Goal: Task Accomplishment & Management: Contribute content

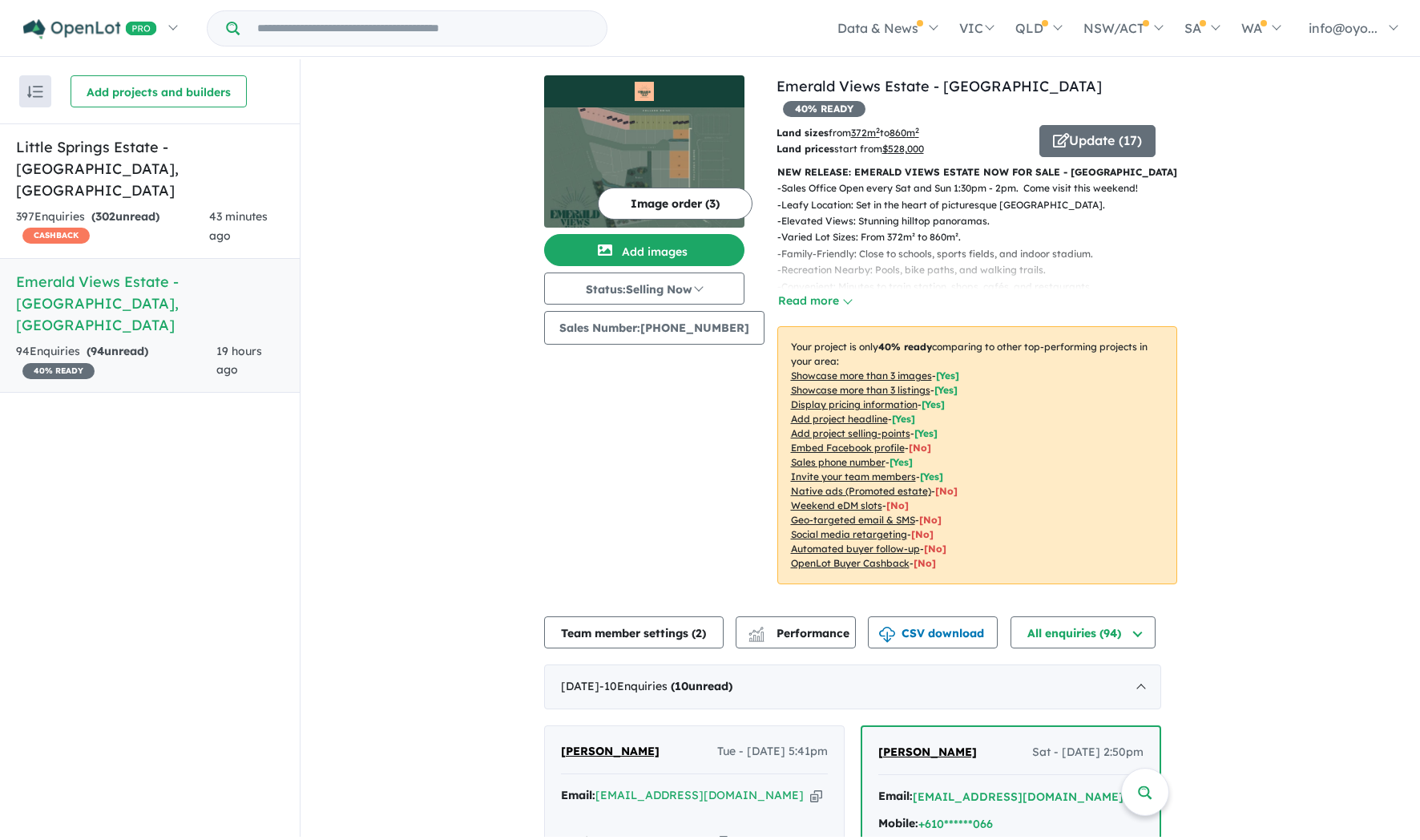
scroll to position [327, 0]
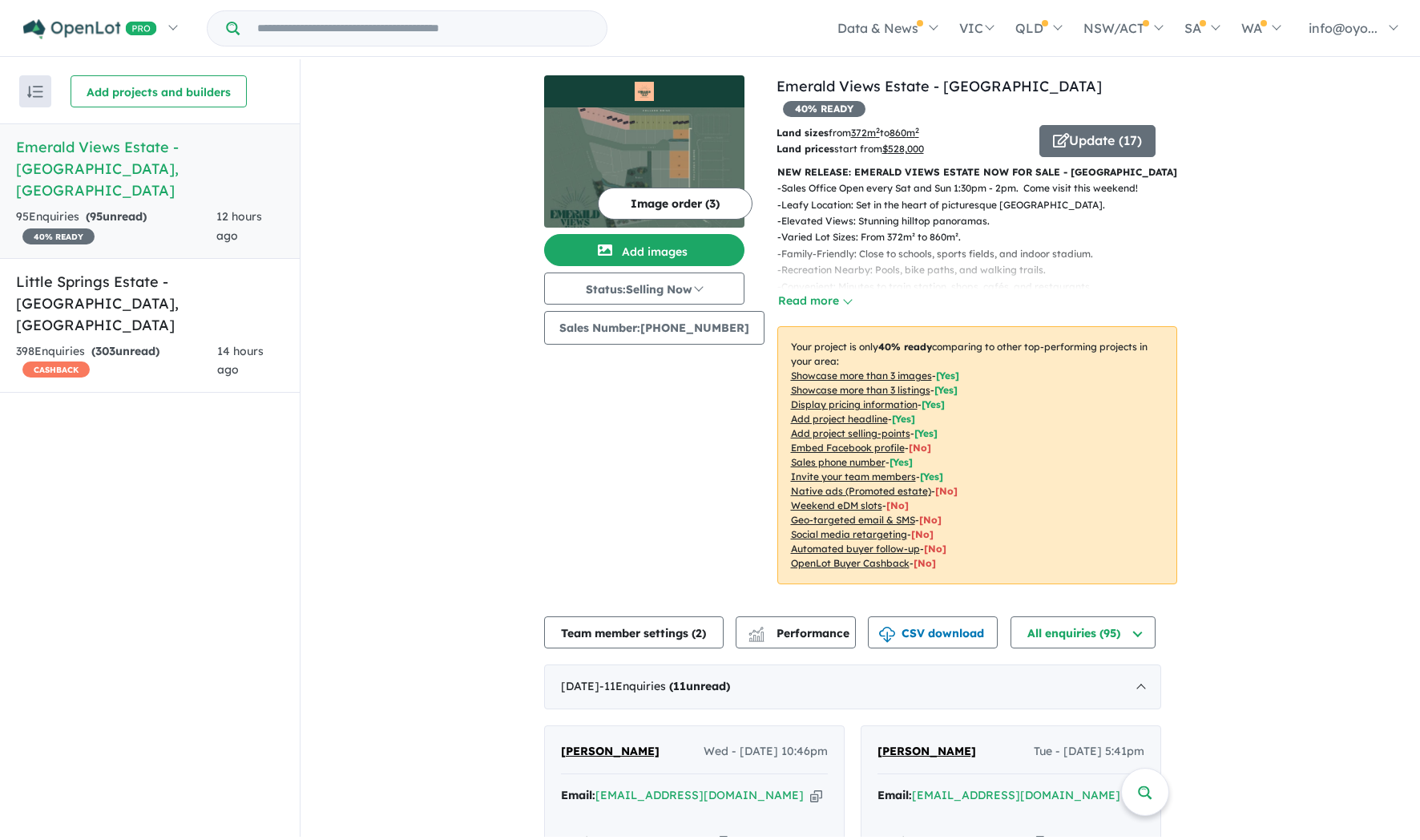
scroll to position [485, 0]
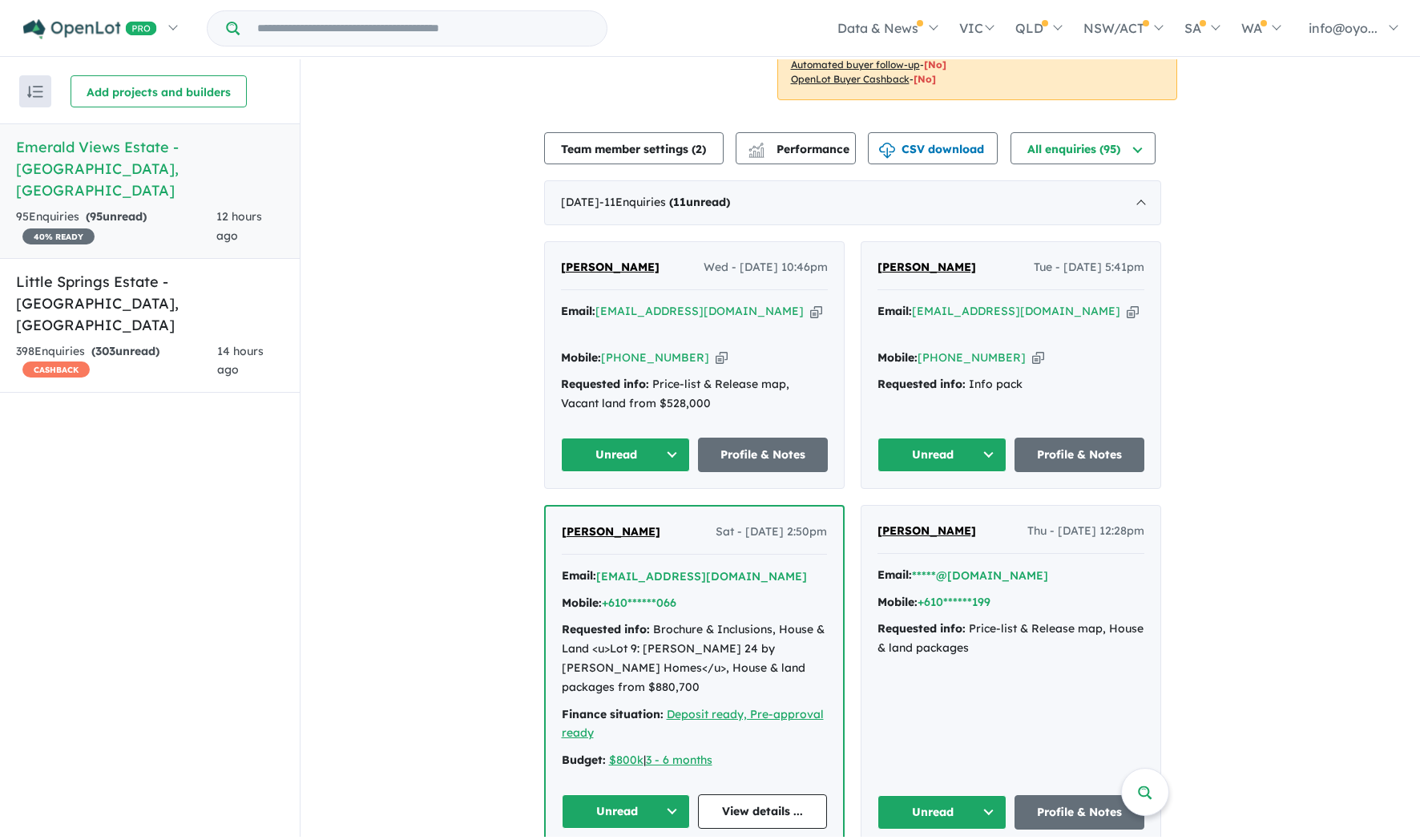
click at [1033, 366] on icon "button" at bounding box center [1039, 358] width 12 height 17
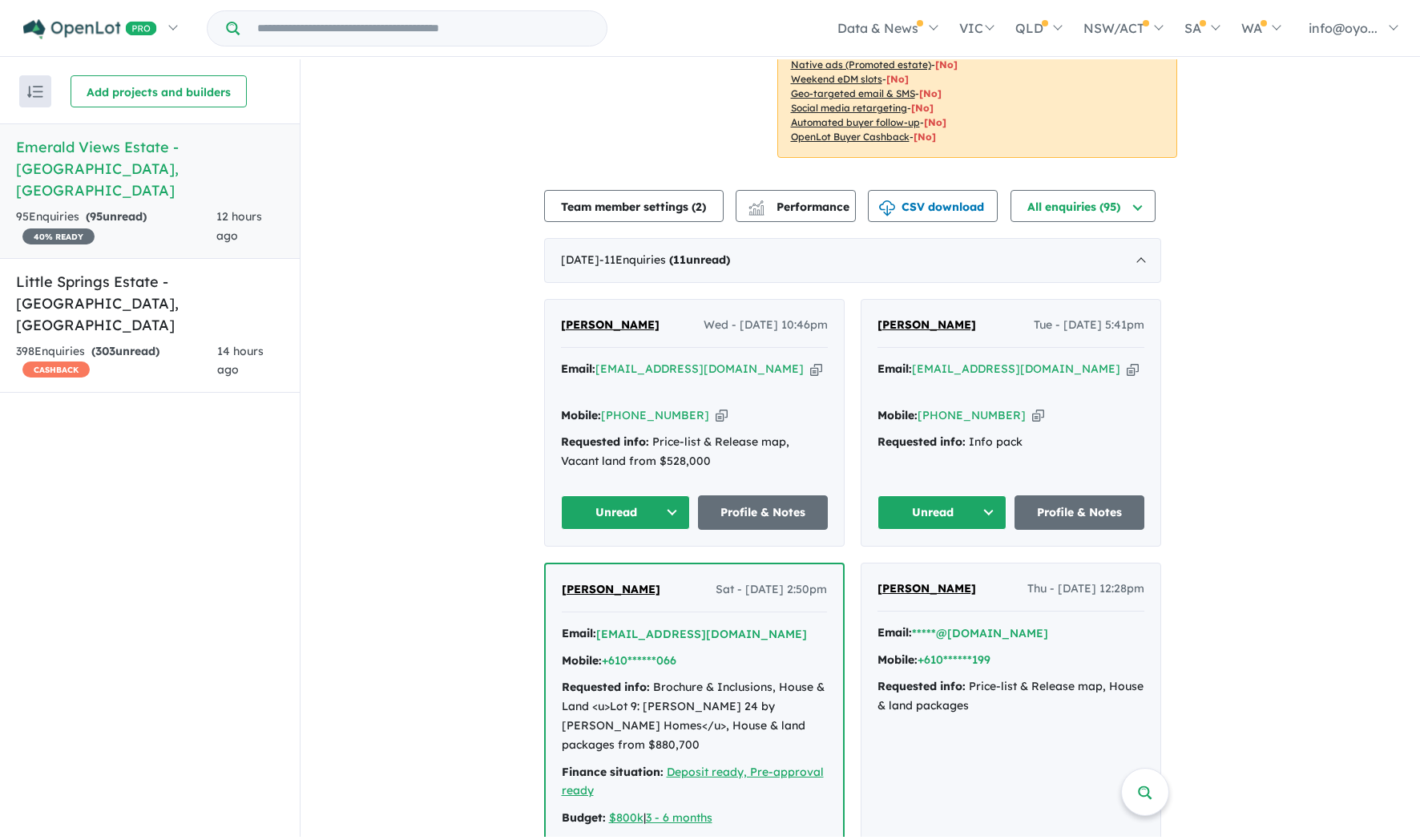
scroll to position [379, 0]
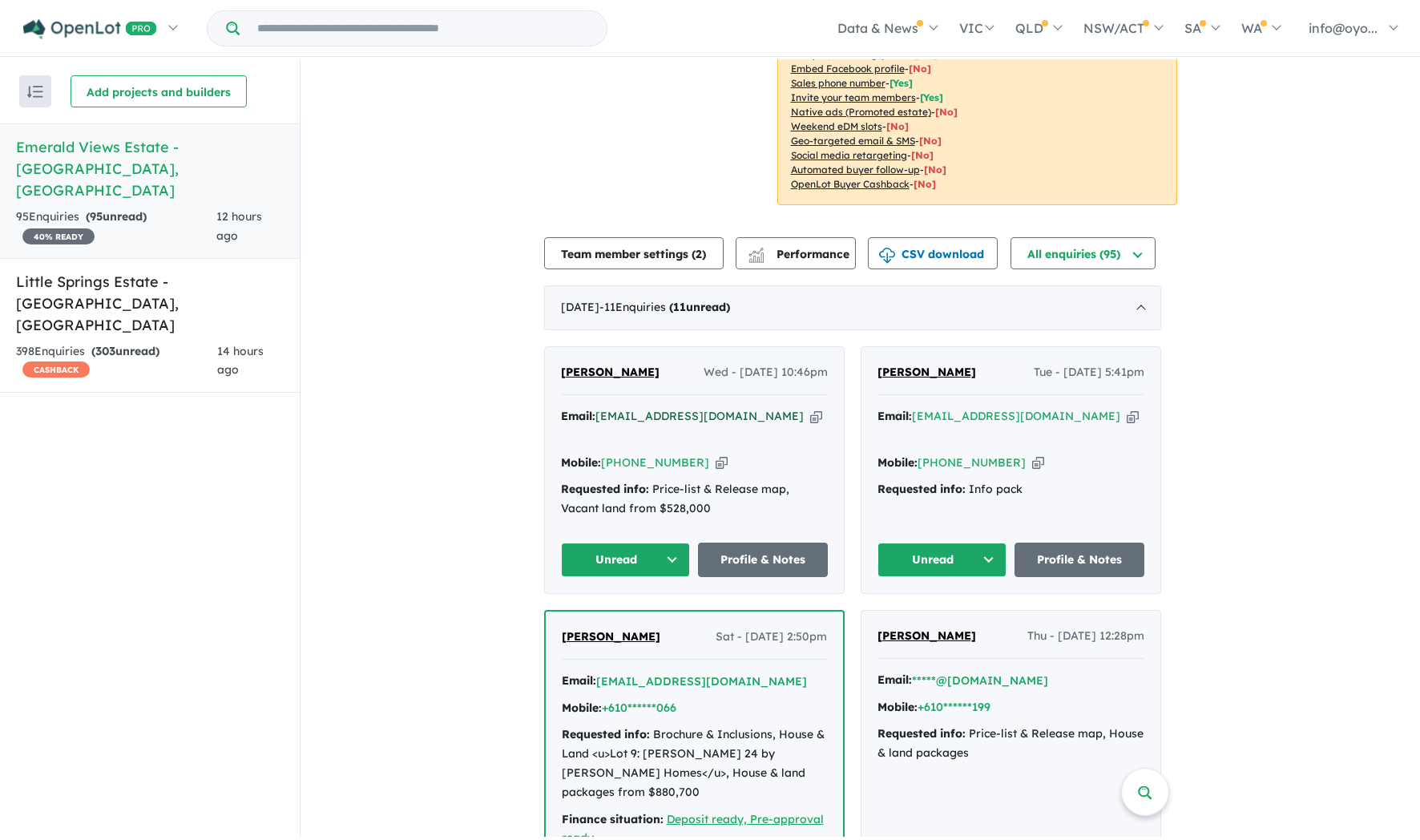
drag, startPoint x: 759, startPoint y: 448, endPoint x: 744, endPoint y: 449, distance: 15.0
click at [811, 425] on icon "button" at bounding box center [816, 417] width 12 height 17
drag, startPoint x: 685, startPoint y: 520, endPoint x: 652, endPoint y: 506, distance: 35.8
click at [652, 506] on div "Requested info: Price-list & Release map, Vacant land from $528,000" at bounding box center [694, 500] width 267 height 39
copy div "Price-list & Release map, Vacant land from $528,000"
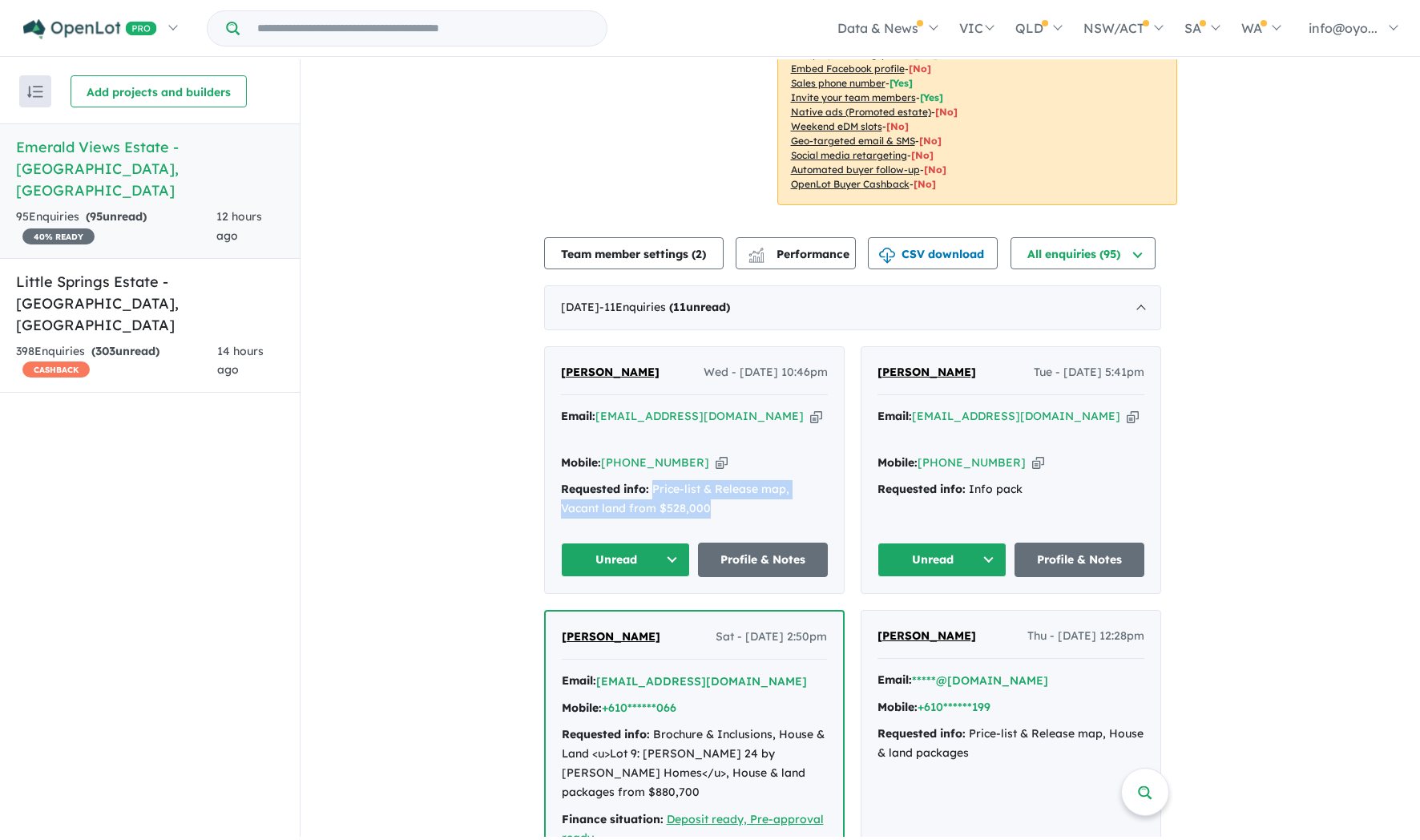
click at [763, 542] on div "[PERSON_NAME] Wed - [DATE] 10:46pm Email: [EMAIL_ADDRESS][DOMAIN_NAME] Copied! …" at bounding box center [694, 470] width 299 height 246
click at [716, 471] on icon "button" at bounding box center [722, 463] width 12 height 17
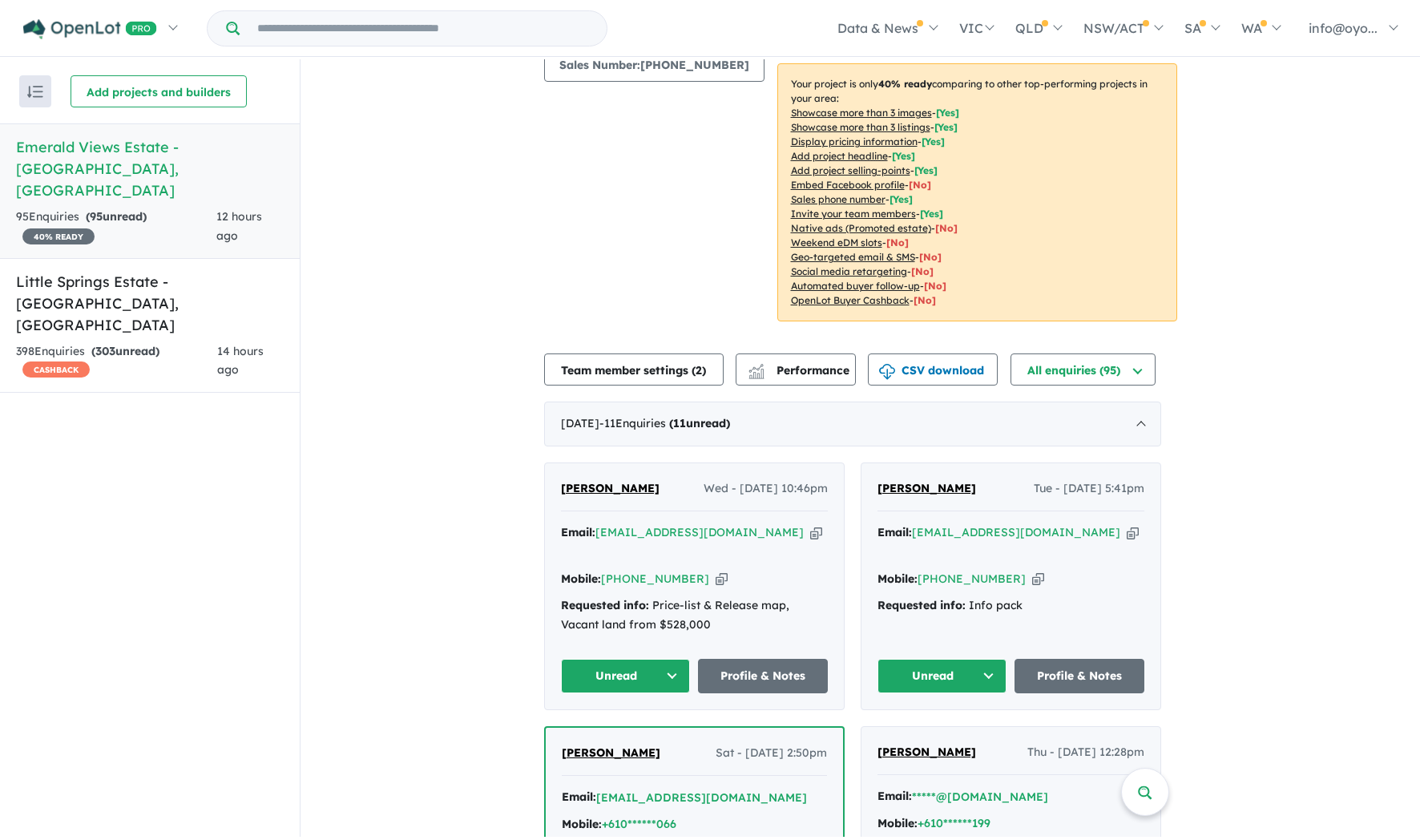
scroll to position [0, 0]
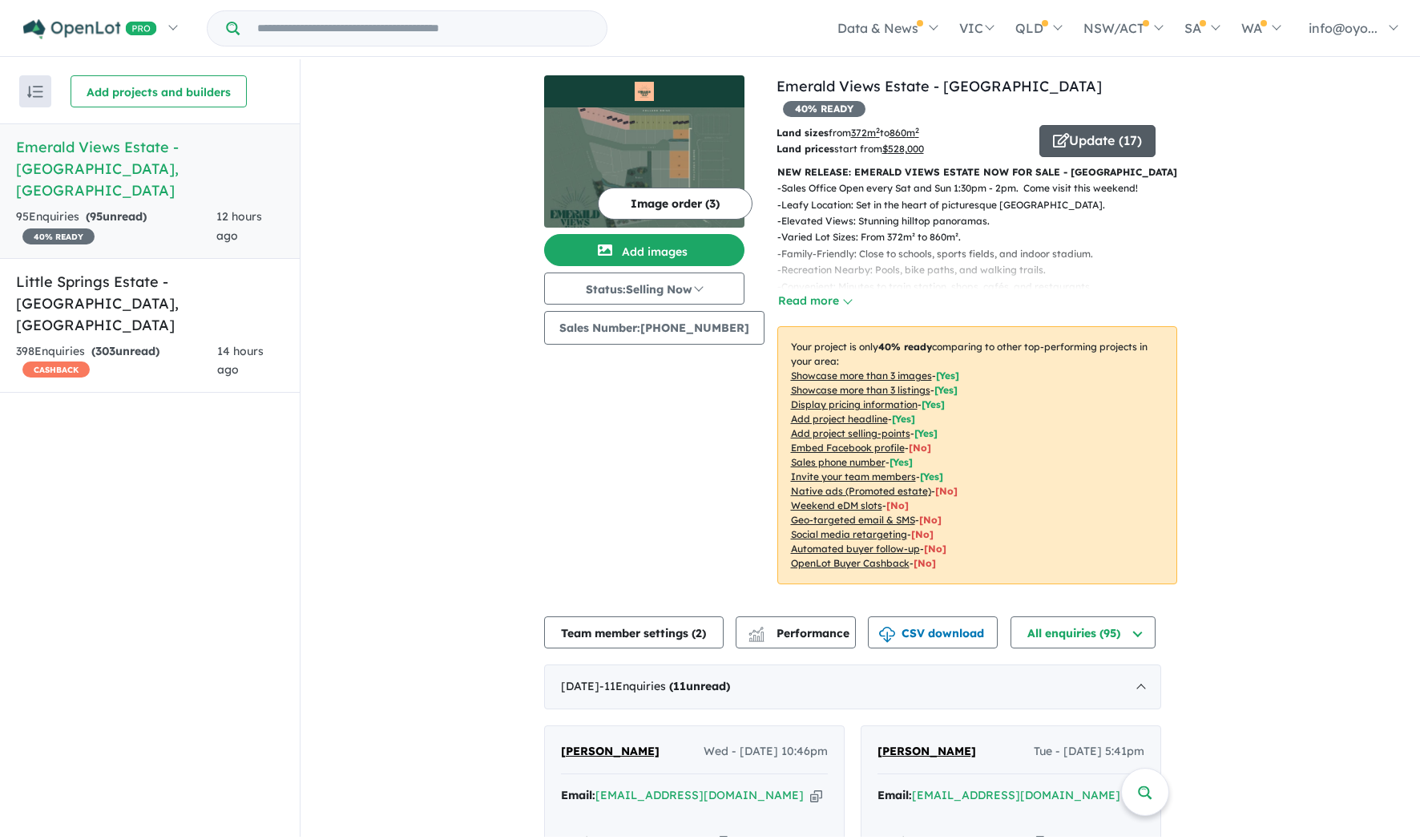
click at [1091, 125] on button "Update ( 17 )" at bounding box center [1097, 141] width 117 height 32
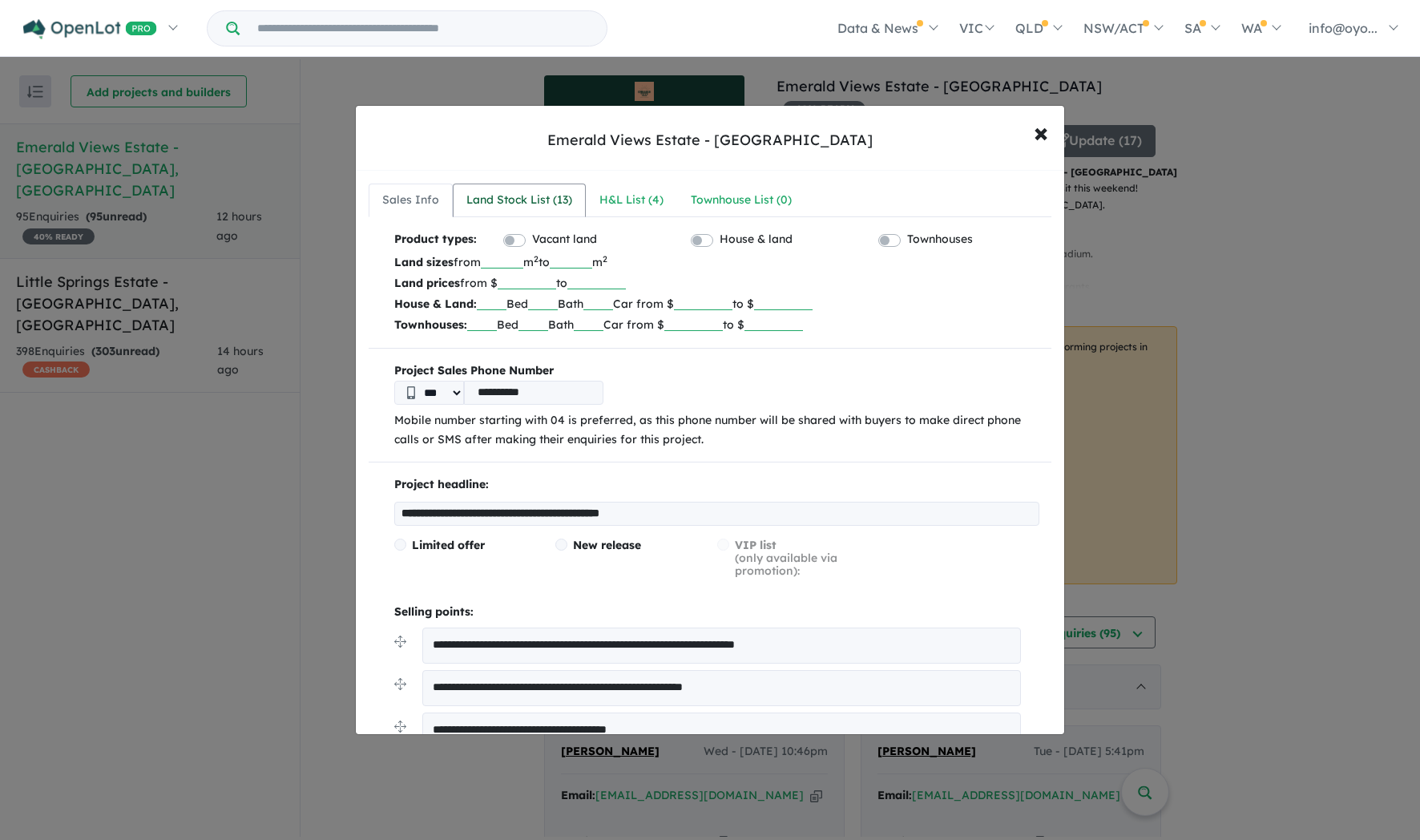
click at [573, 210] on div "Land Stock List ( 13 )" at bounding box center [519, 200] width 106 height 19
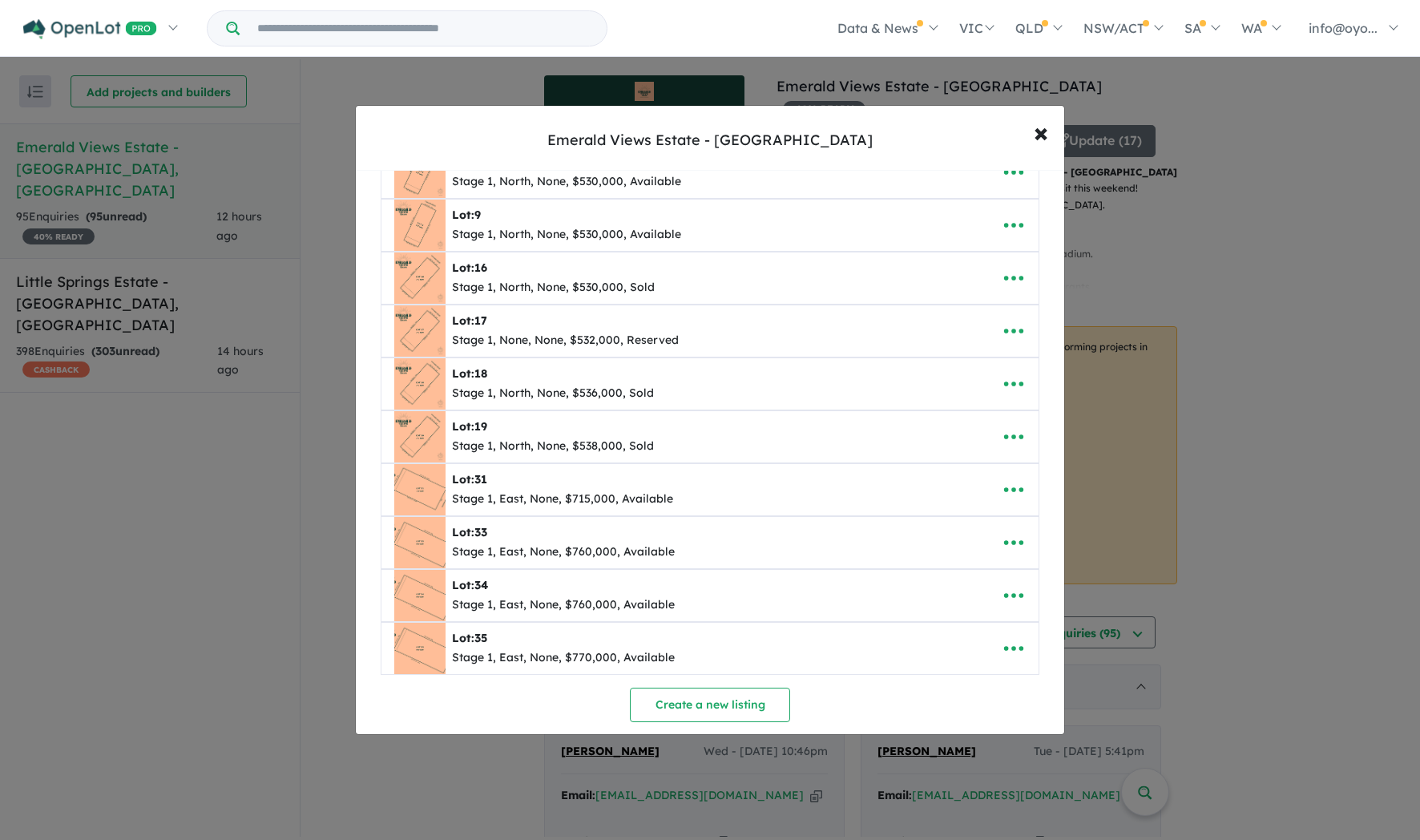
scroll to position [260, 0]
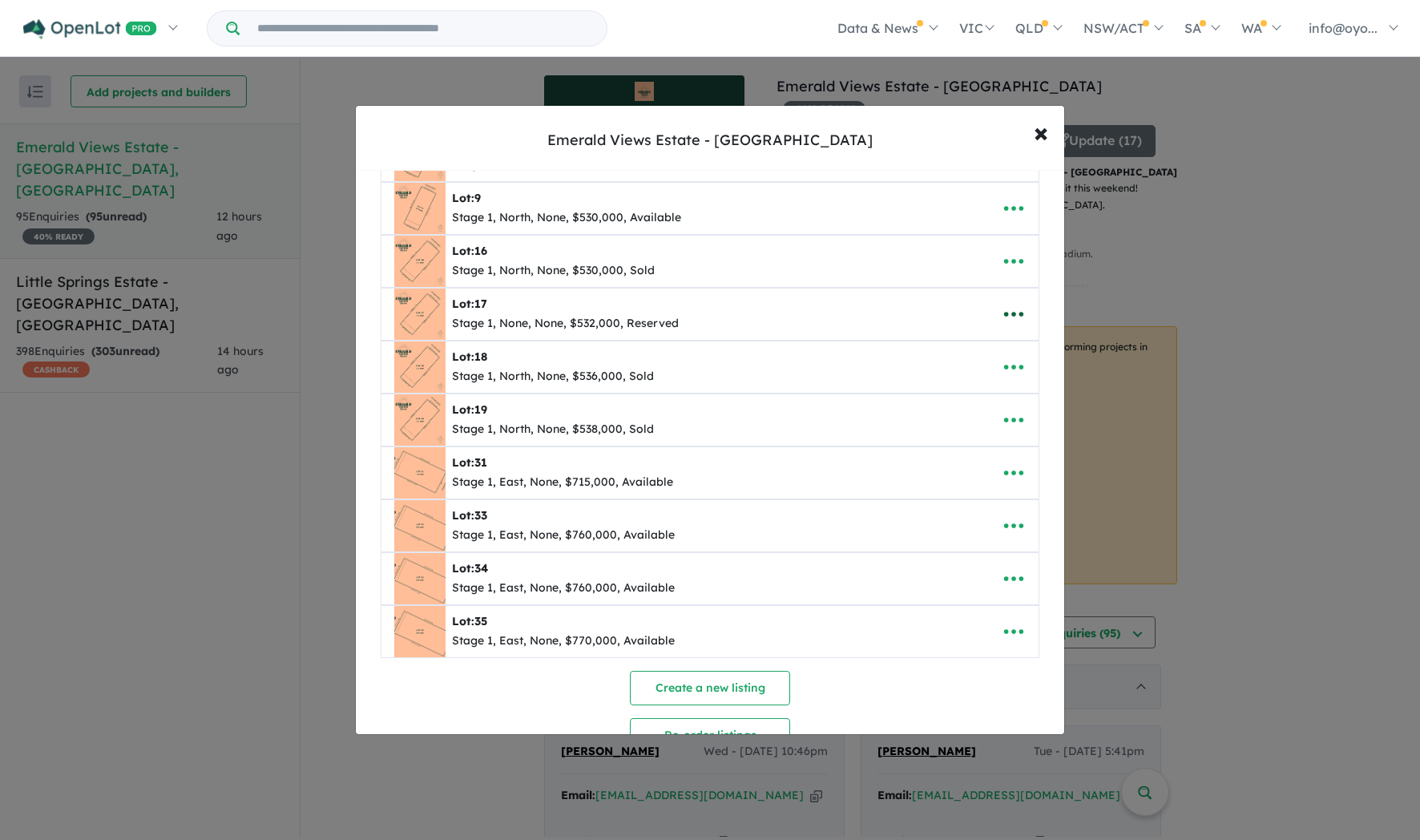
click at [1002, 325] on icon "button" at bounding box center [1013, 314] width 24 height 24
click at [987, 364] on link "Edit" at bounding box center [979, 358] width 119 height 37
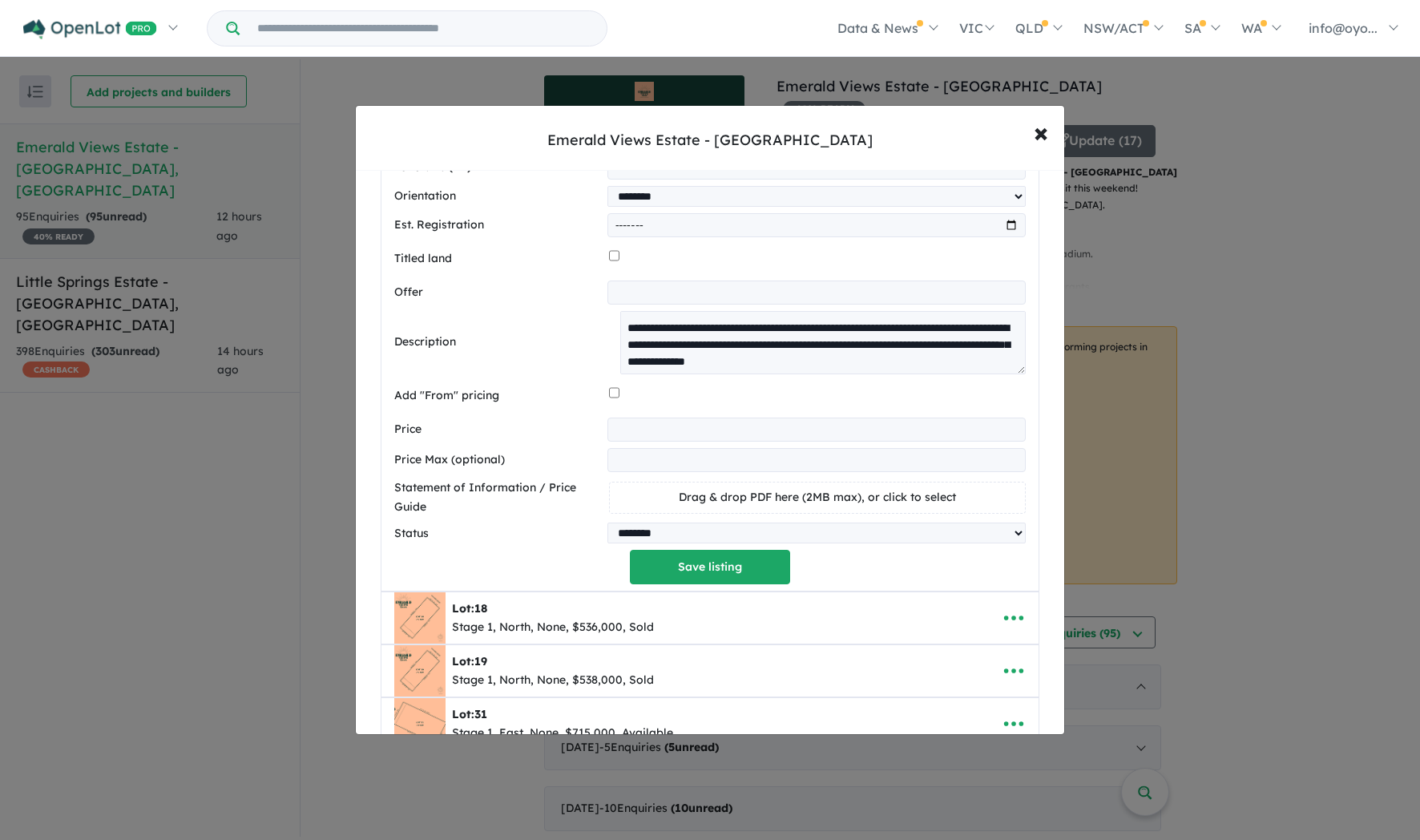
scroll to position [921, 0]
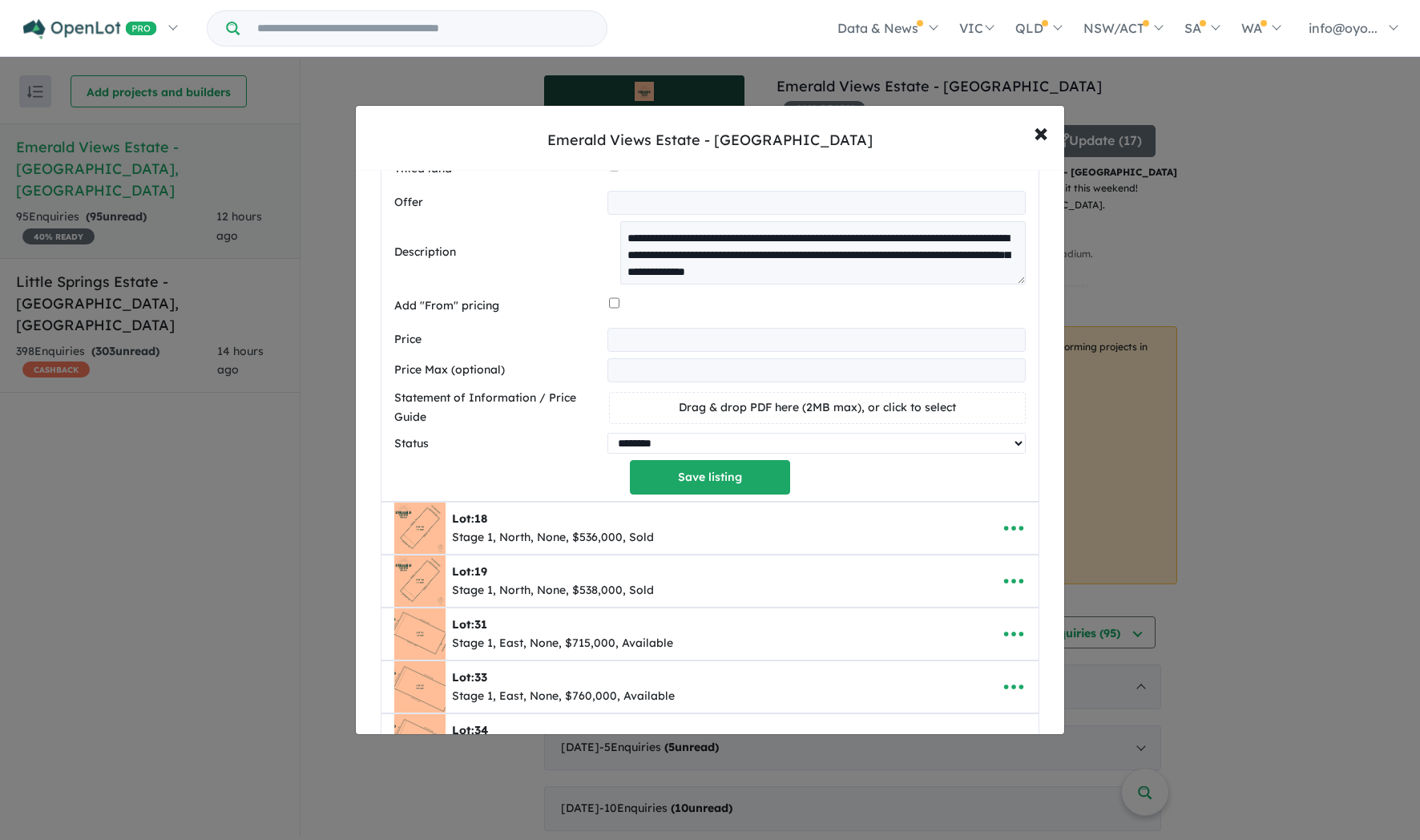
click at [735, 454] on select "********* ******** **** ******" at bounding box center [816, 443] width 418 height 21
select select "****"
click at [609, 454] on select "********* ******** **** ******" at bounding box center [816, 443] width 418 height 21
click at [727, 495] on button "Save listing" at bounding box center [710, 477] width 160 height 34
select select "****"
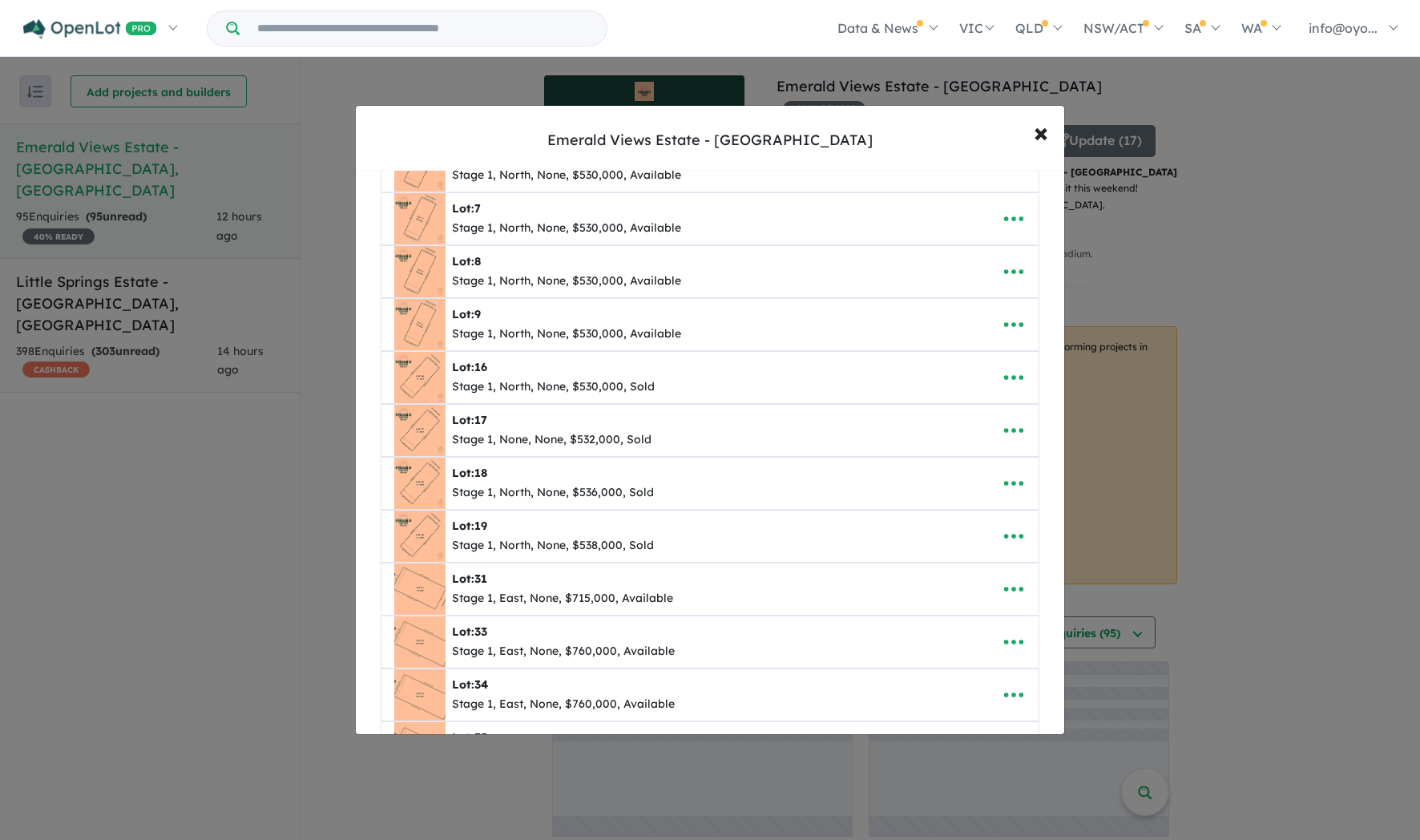
scroll to position [0, 0]
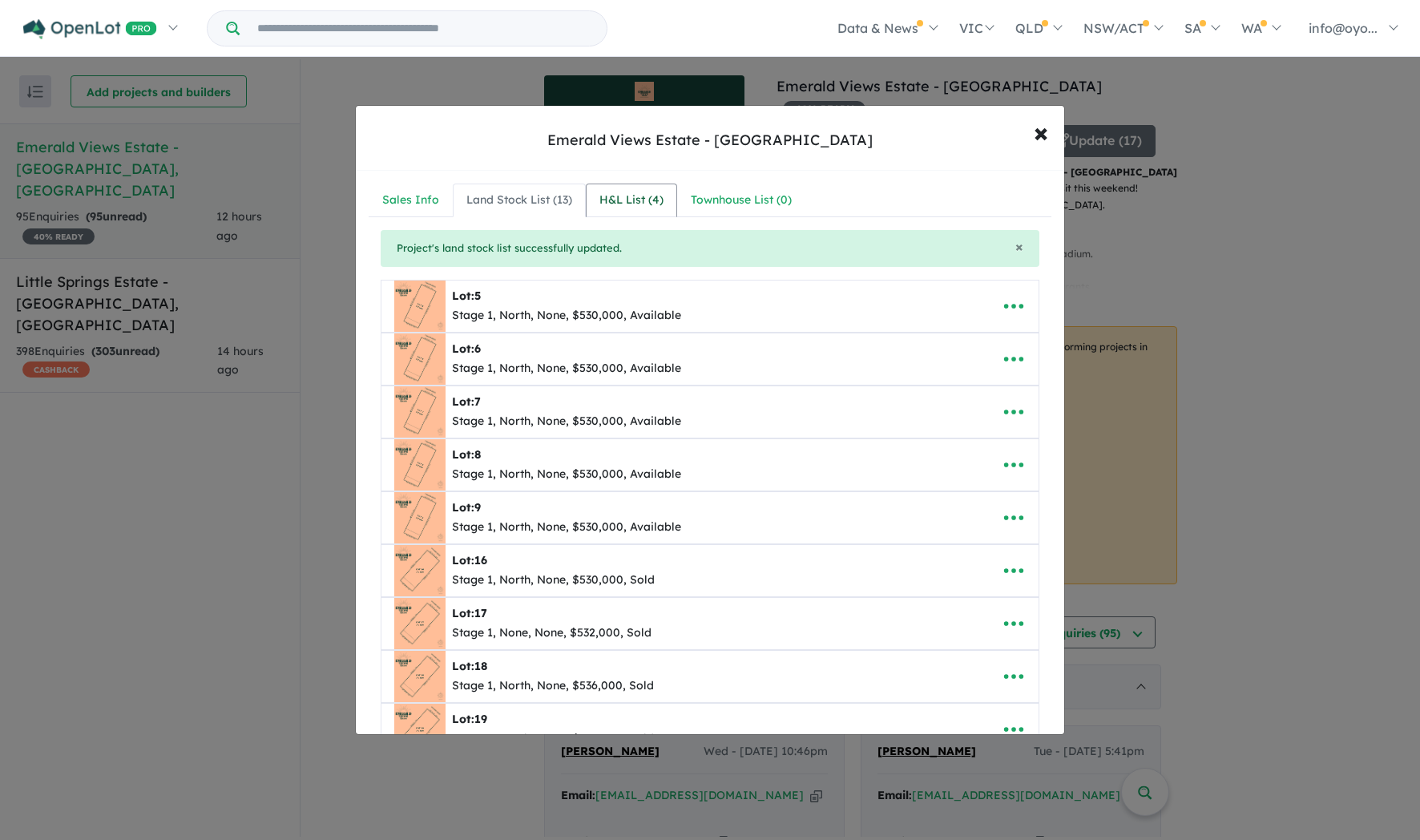
click at [664, 210] on div "H&L List ( 4 )" at bounding box center [631, 200] width 64 height 19
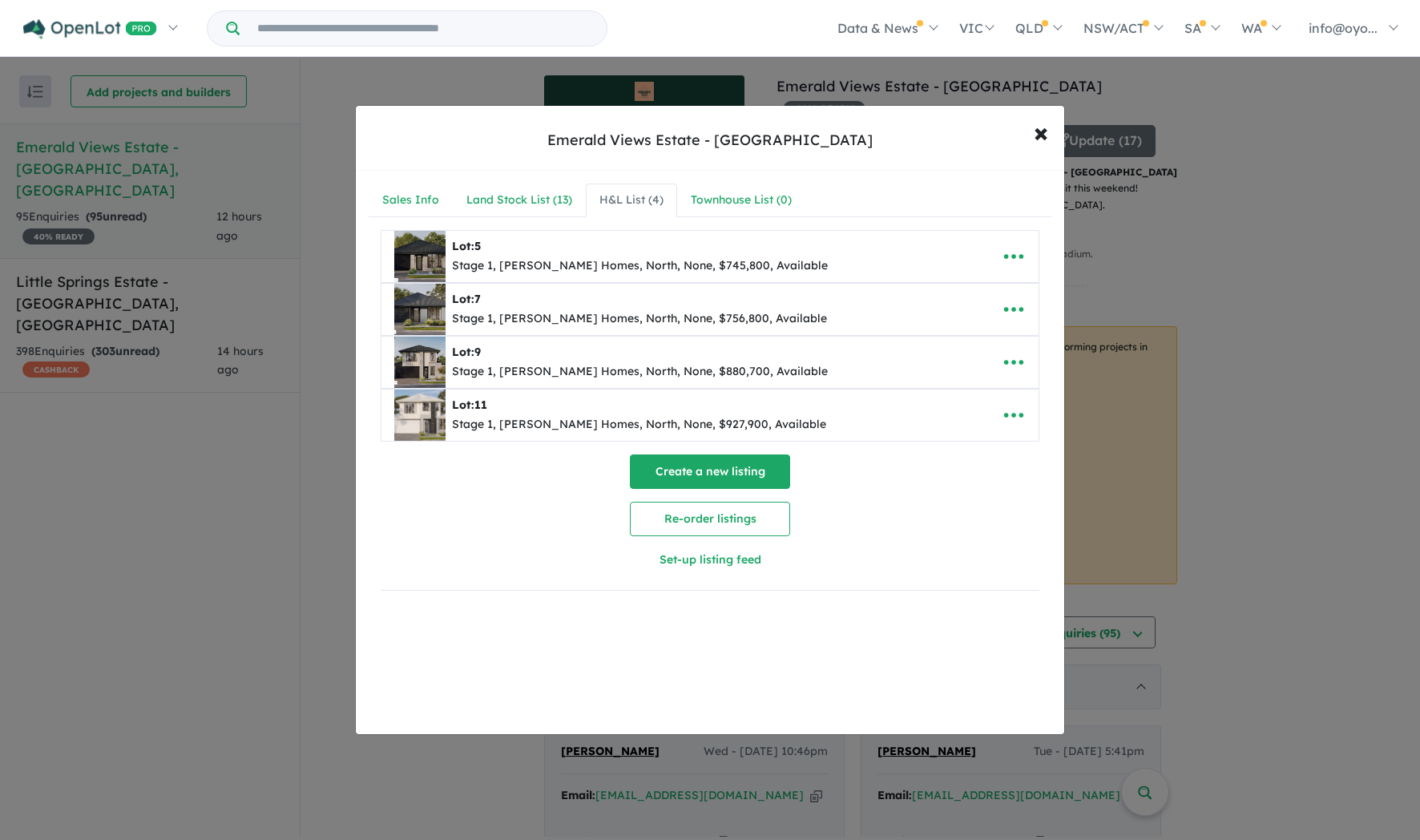
click at [678, 489] on button "Create a new listing" at bounding box center [710, 471] width 160 height 34
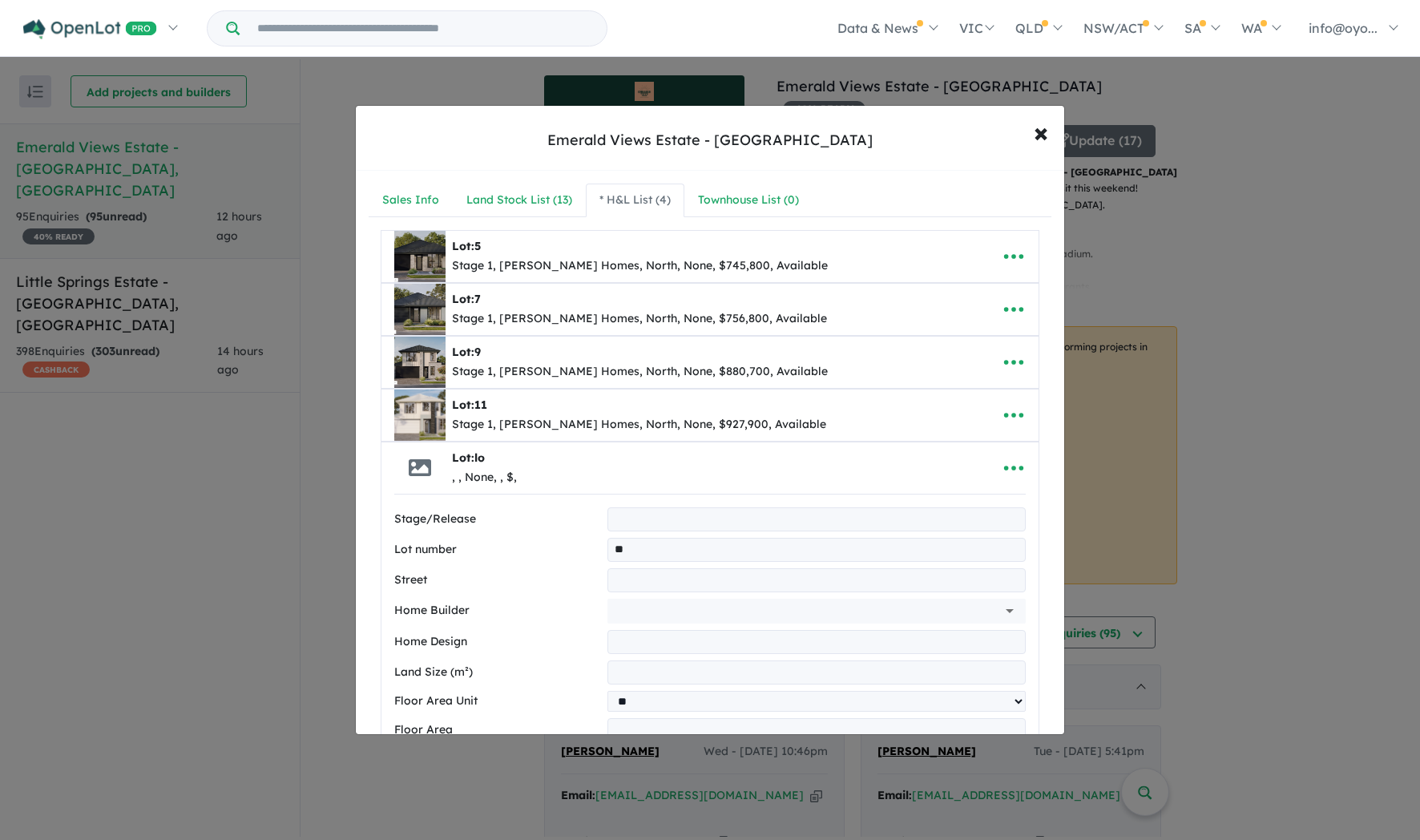
type input "*"
type input "******"
click at [672, 593] on input "text" at bounding box center [816, 580] width 418 height 24
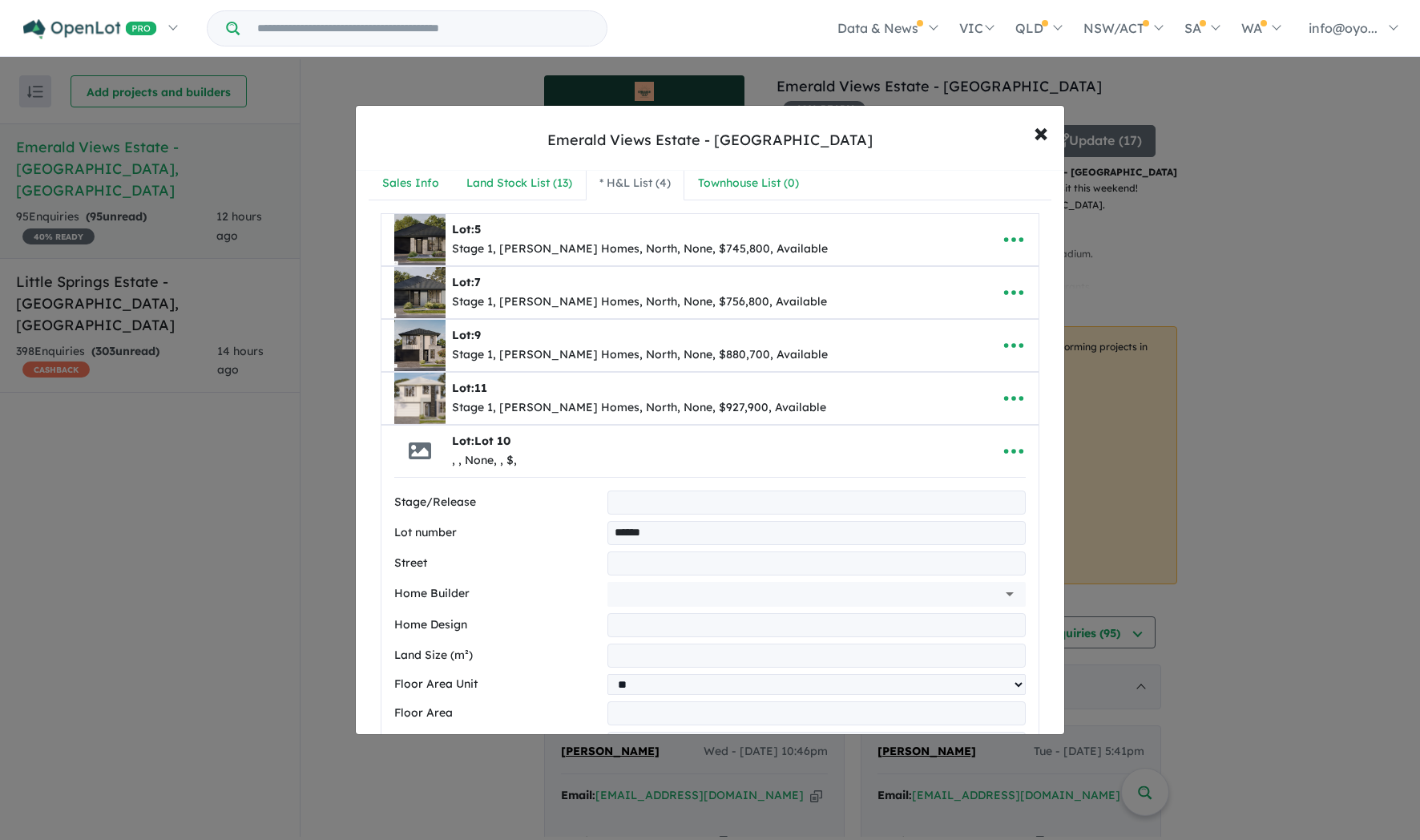
scroll to position [42, 0]
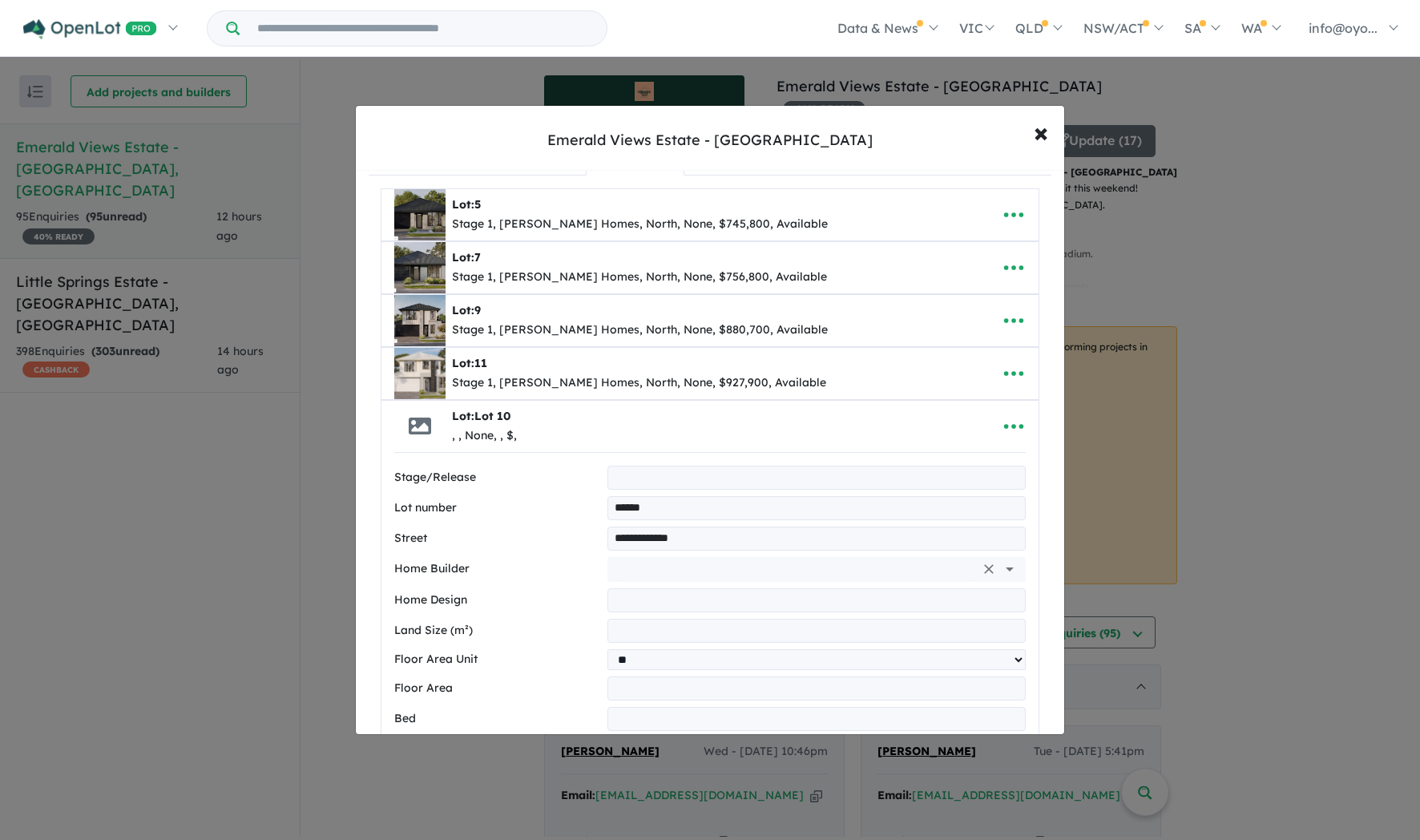
type input "**********"
click at [880, 581] on input "text" at bounding box center [794, 569] width 360 height 24
click at [840, 630] on li "[PERSON_NAME] Homes" at bounding box center [811, 628] width 389 height 29
type input "**********"
click at [721, 612] on input "text" at bounding box center [816, 600] width 418 height 24
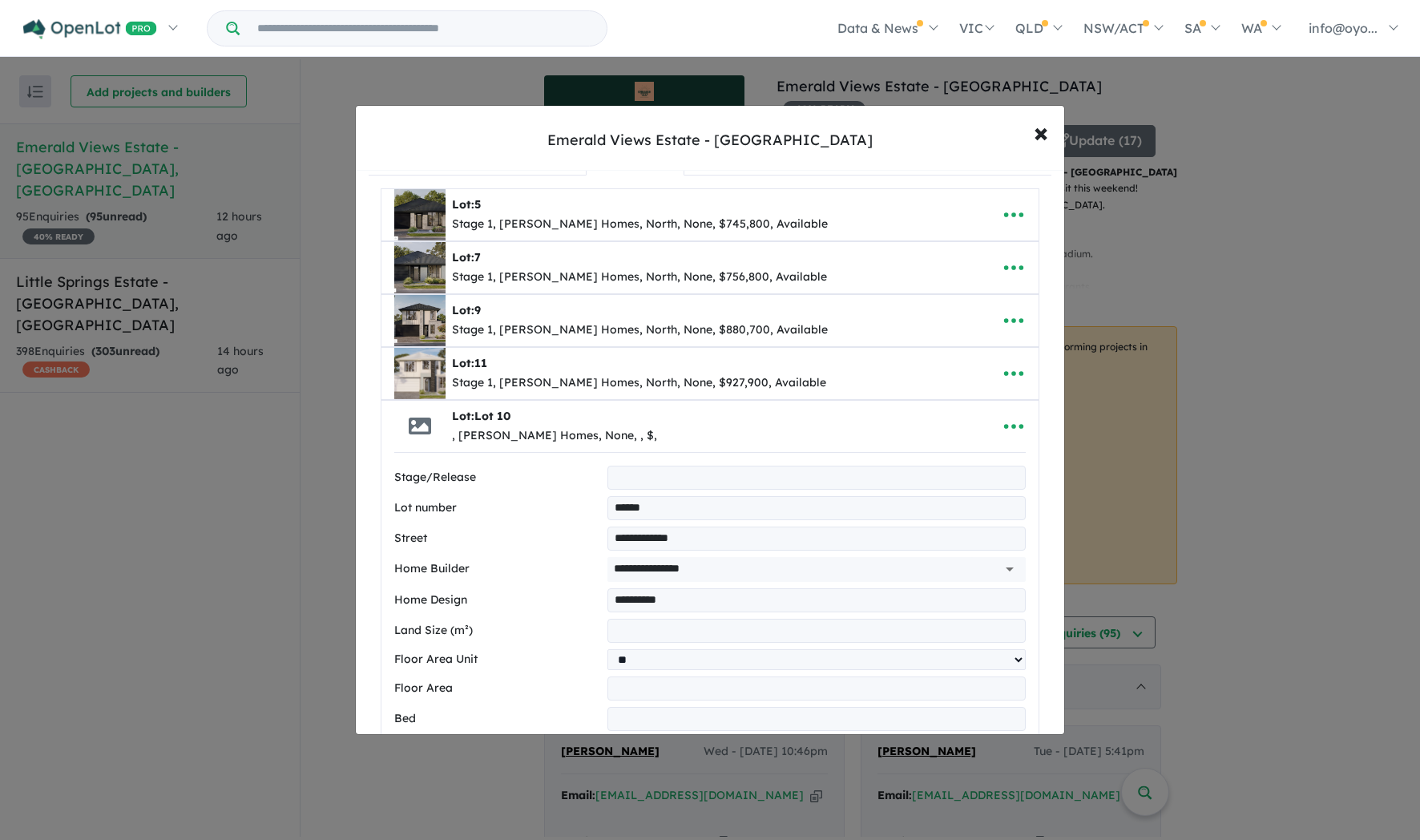
type input "**********"
click at [678, 643] on input "number" at bounding box center [816, 630] width 418 height 24
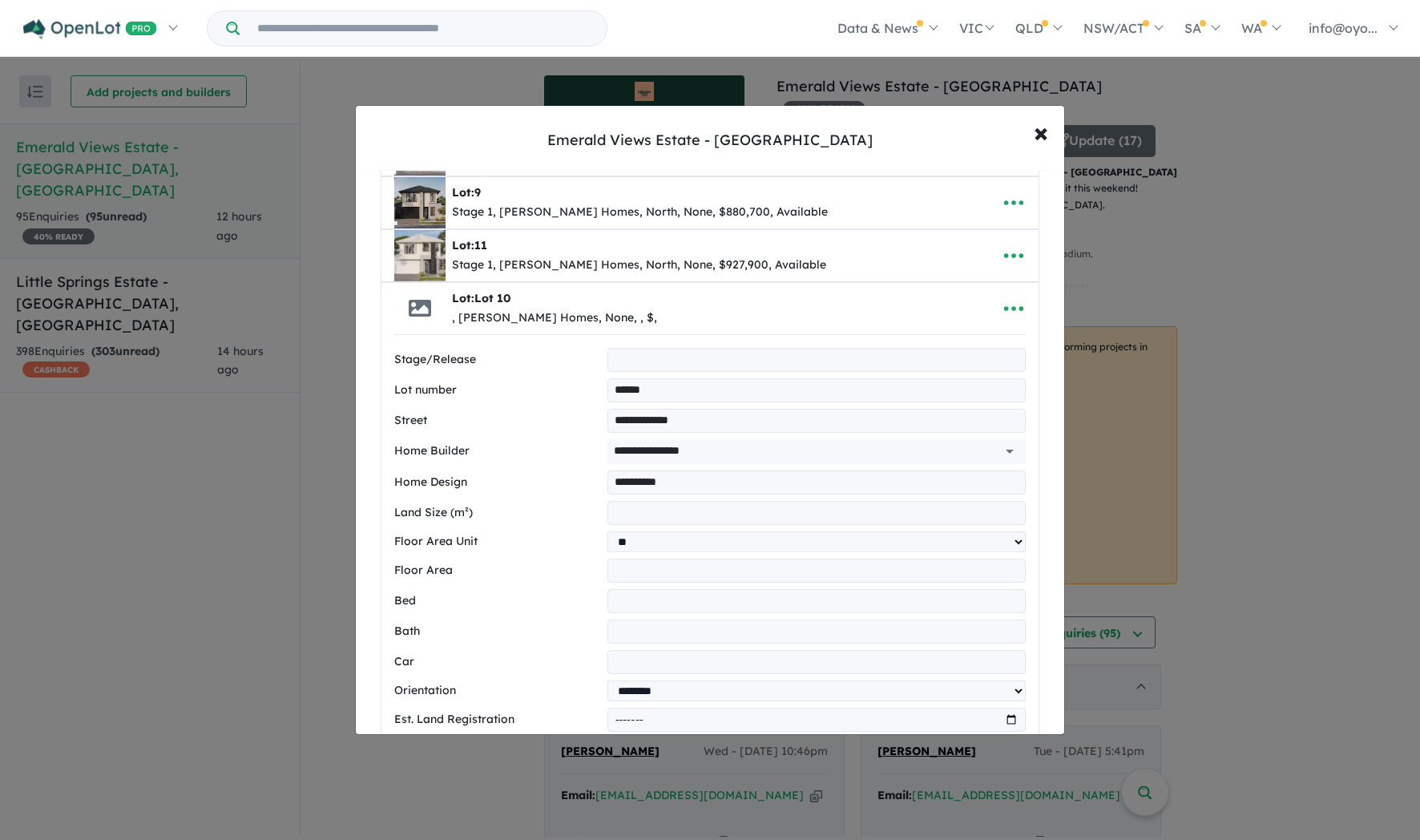
type input "***"
click at [570, 580] on label "Floor Area" at bounding box center [497, 570] width 207 height 19
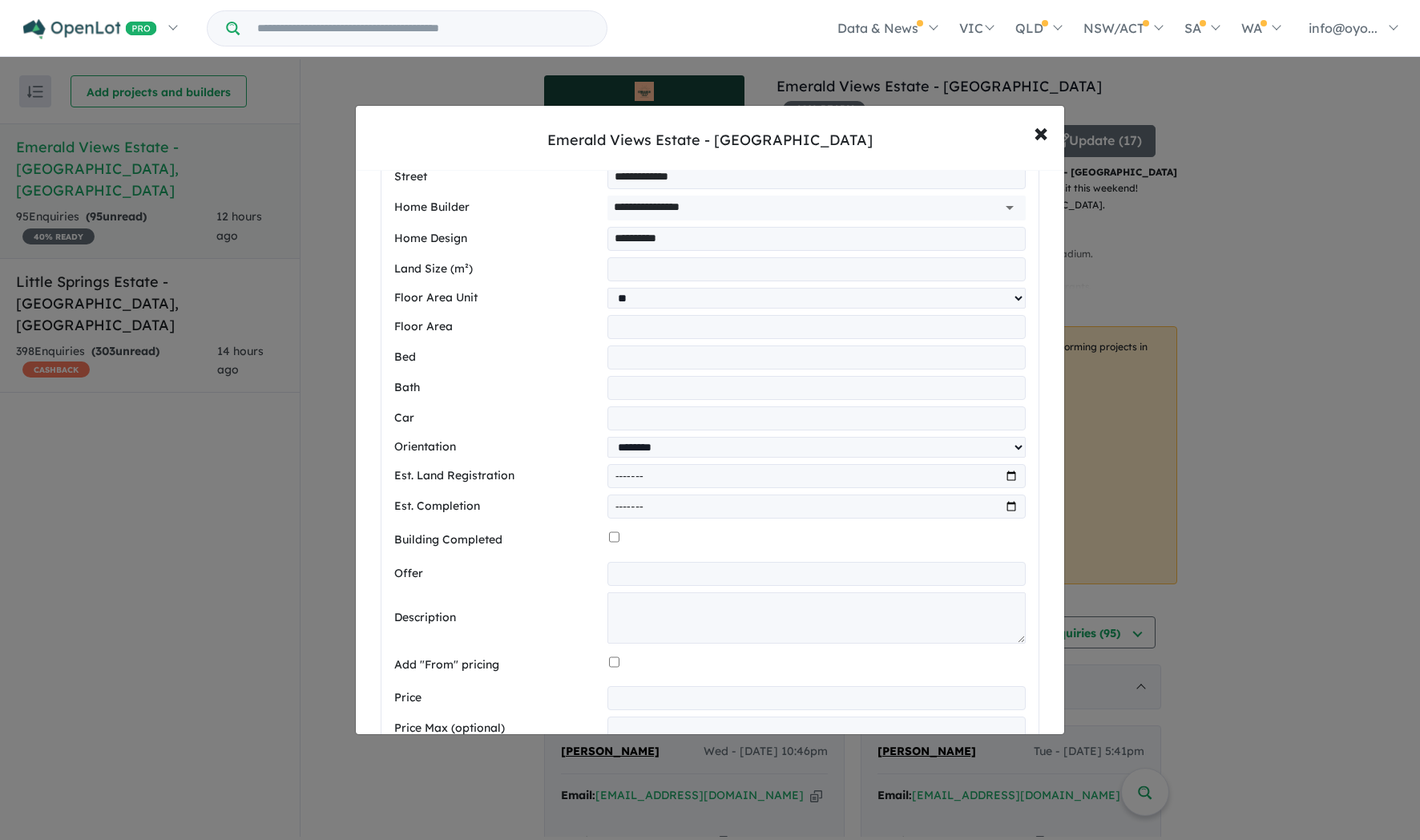
scroll to position [412, 0]
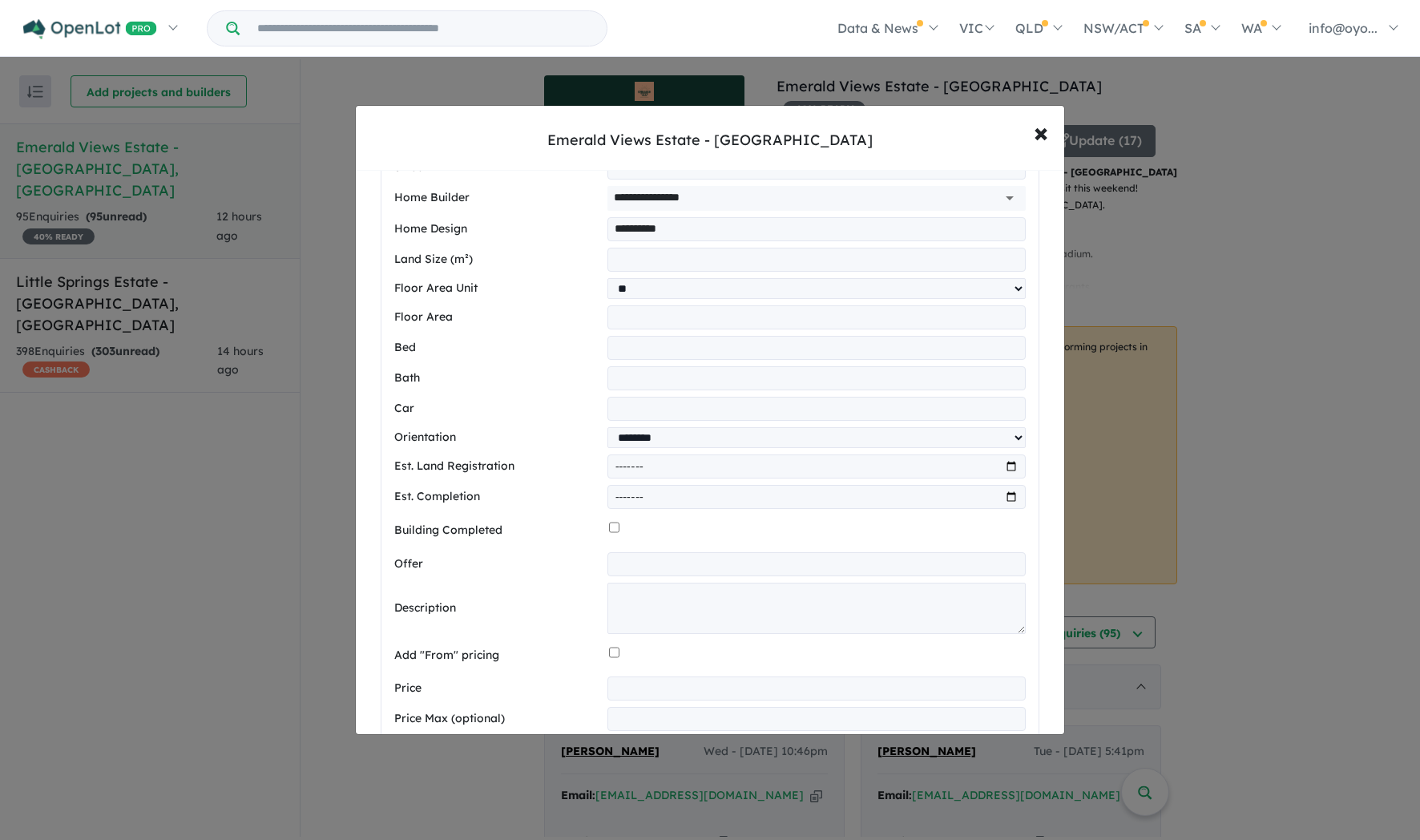
click at [635, 360] on input "number" at bounding box center [816, 348] width 418 height 24
type input "*"
click at [639, 391] on input "number" at bounding box center [816, 378] width 418 height 24
type input "***"
click at [635, 421] on input "number" at bounding box center [816, 408] width 418 height 24
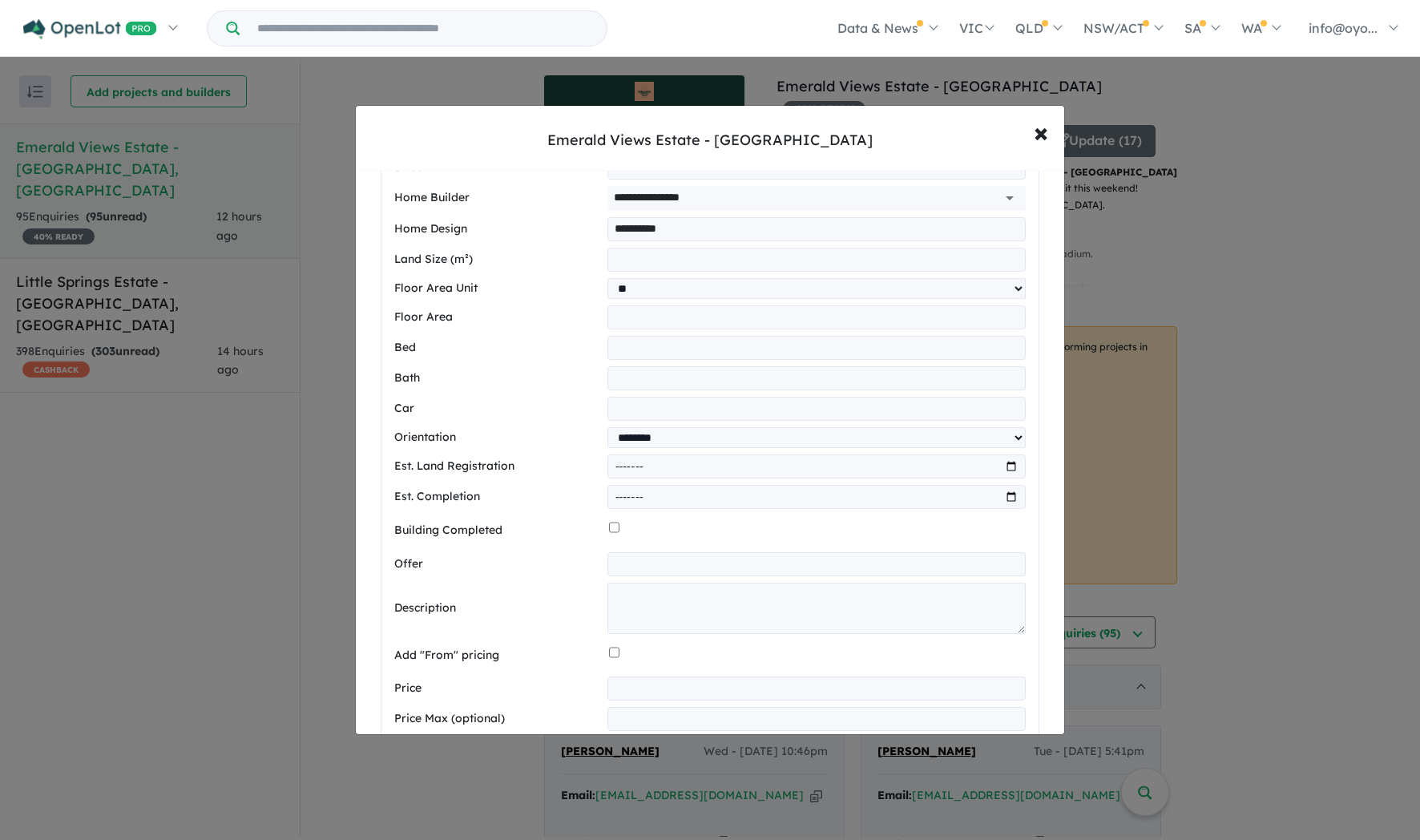
type input "*"
drag, startPoint x: 562, startPoint y: 469, endPoint x: 550, endPoint y: 470, distance: 12.0
click at [562, 448] on div "**********" at bounding box center [709, 438] width 631 height 21
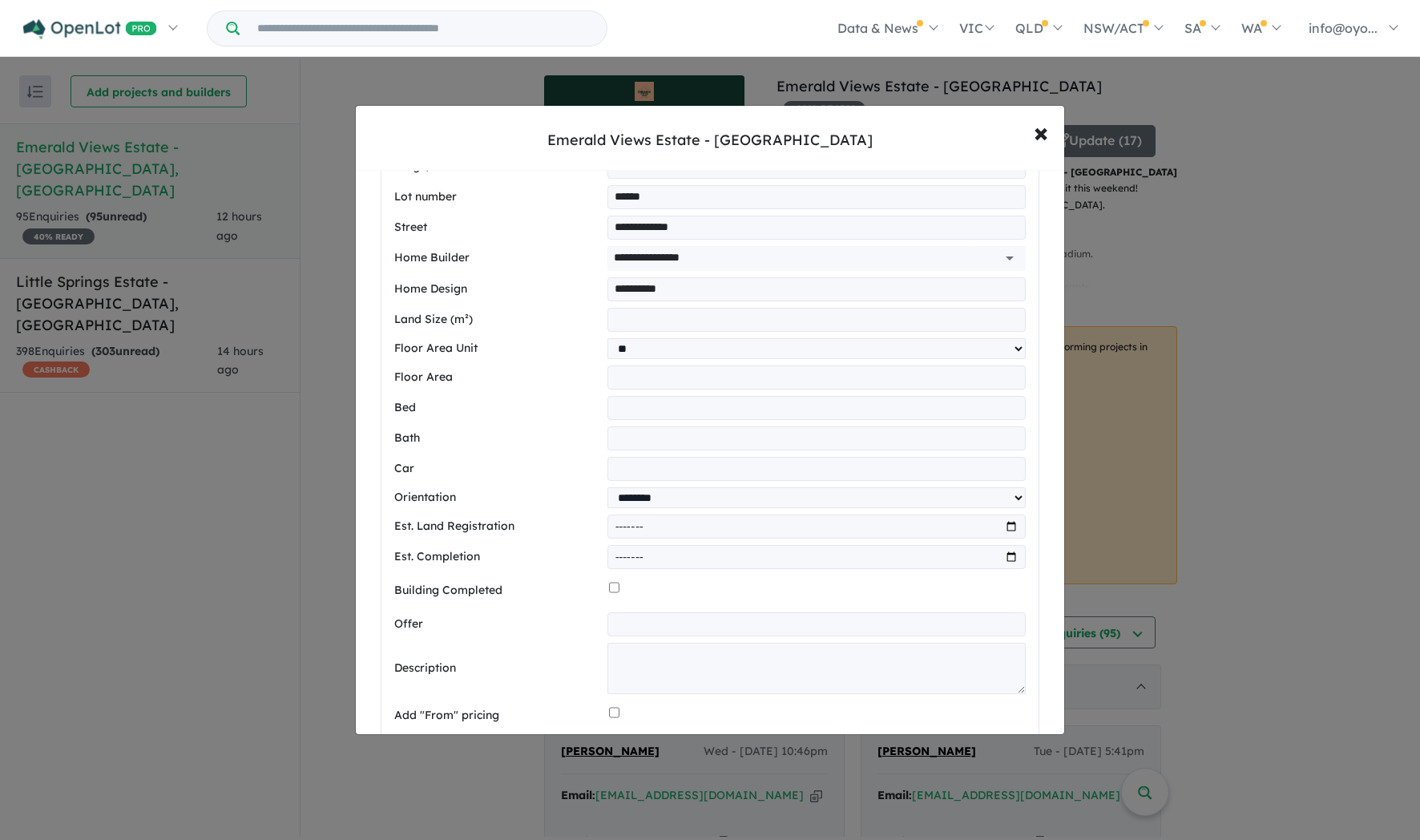
scroll to position [439, 0]
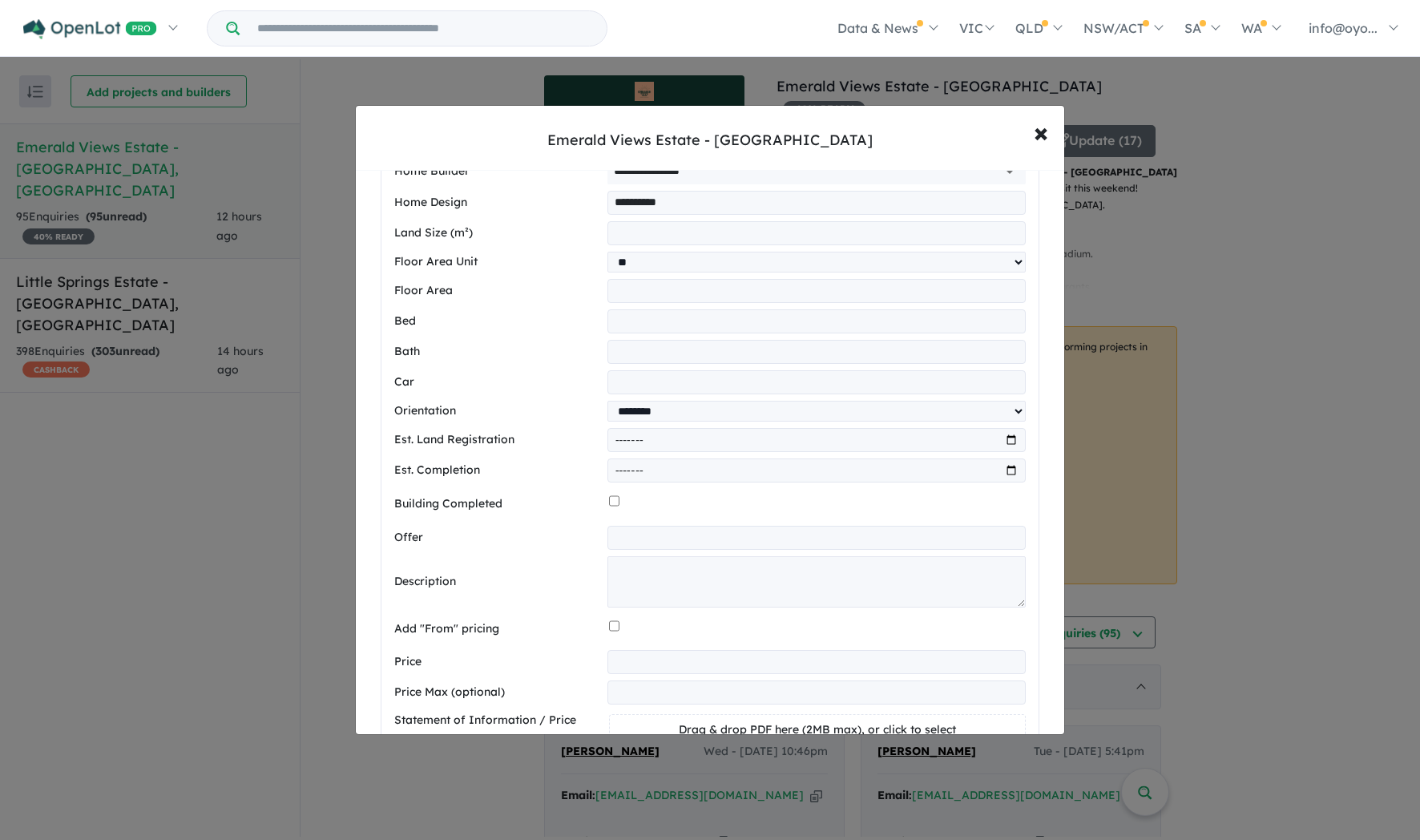
click at [996, 452] on input "month" at bounding box center [816, 440] width 418 height 24
type input "*******"
click at [683, 520] on div at bounding box center [817, 504] width 417 height 30
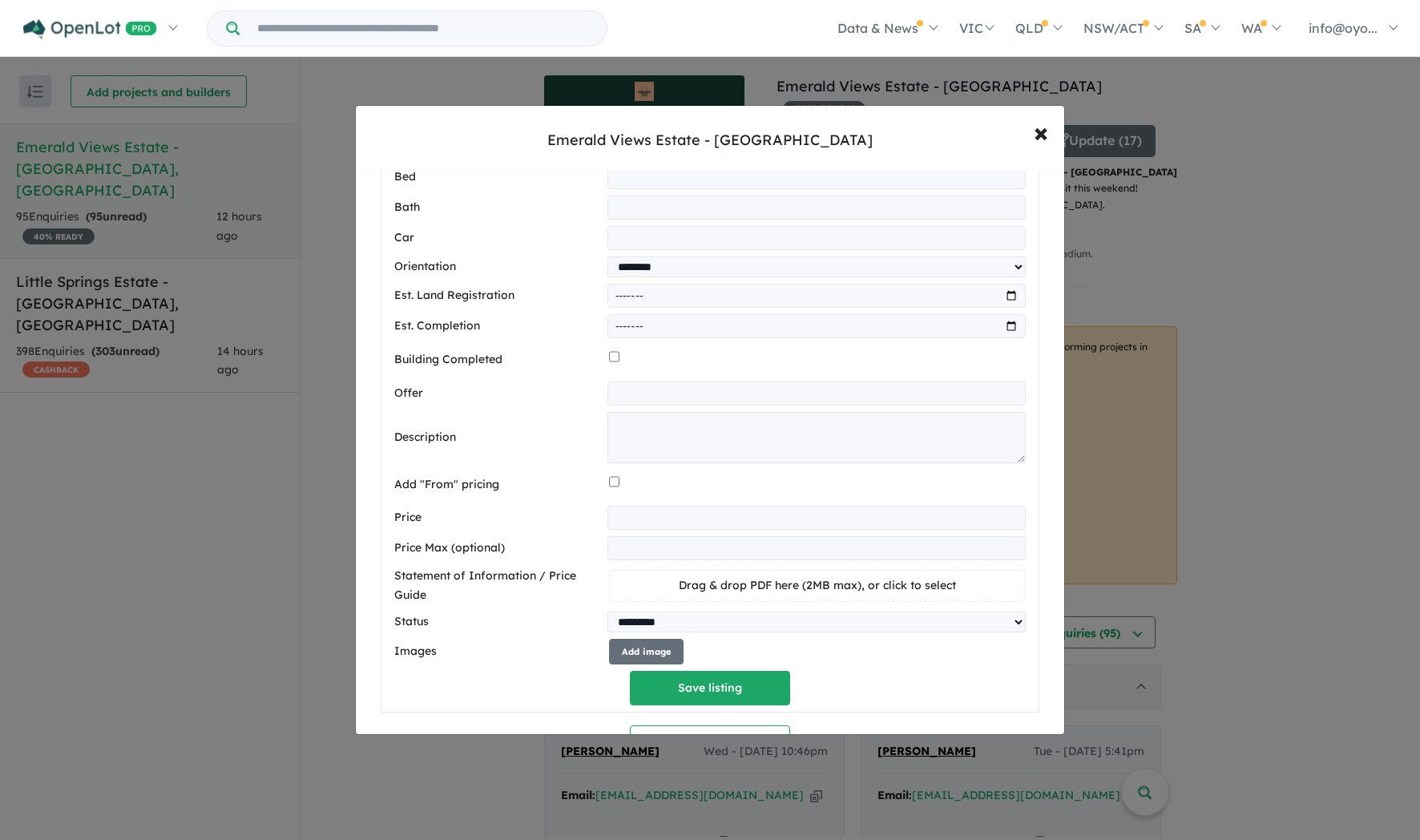
scroll to position [677, 0]
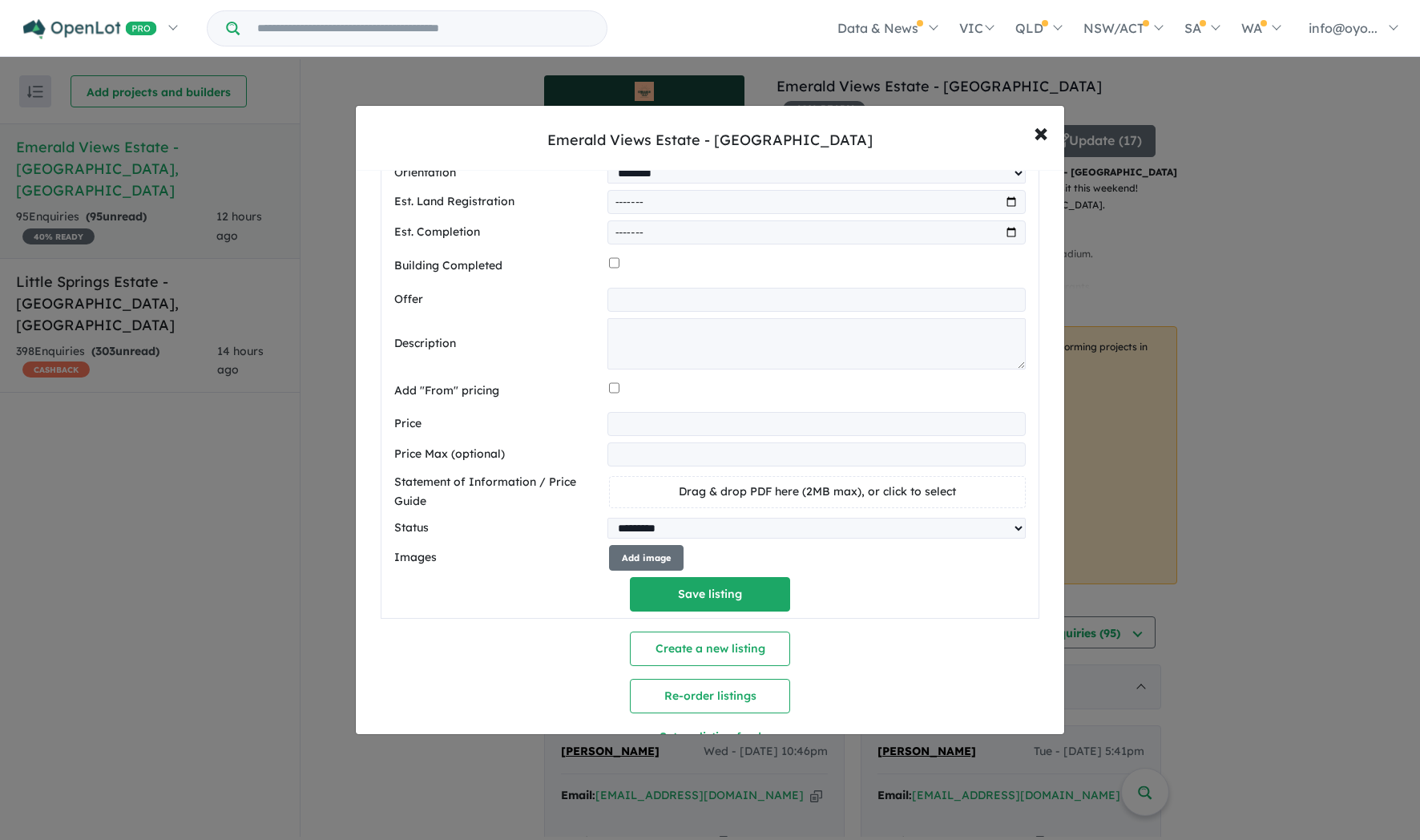
click at [634, 436] on input "number" at bounding box center [816, 423] width 418 height 24
type input "*******"
click at [561, 511] on label "Statement of Information / Price Guide" at bounding box center [498, 492] width 209 height 39
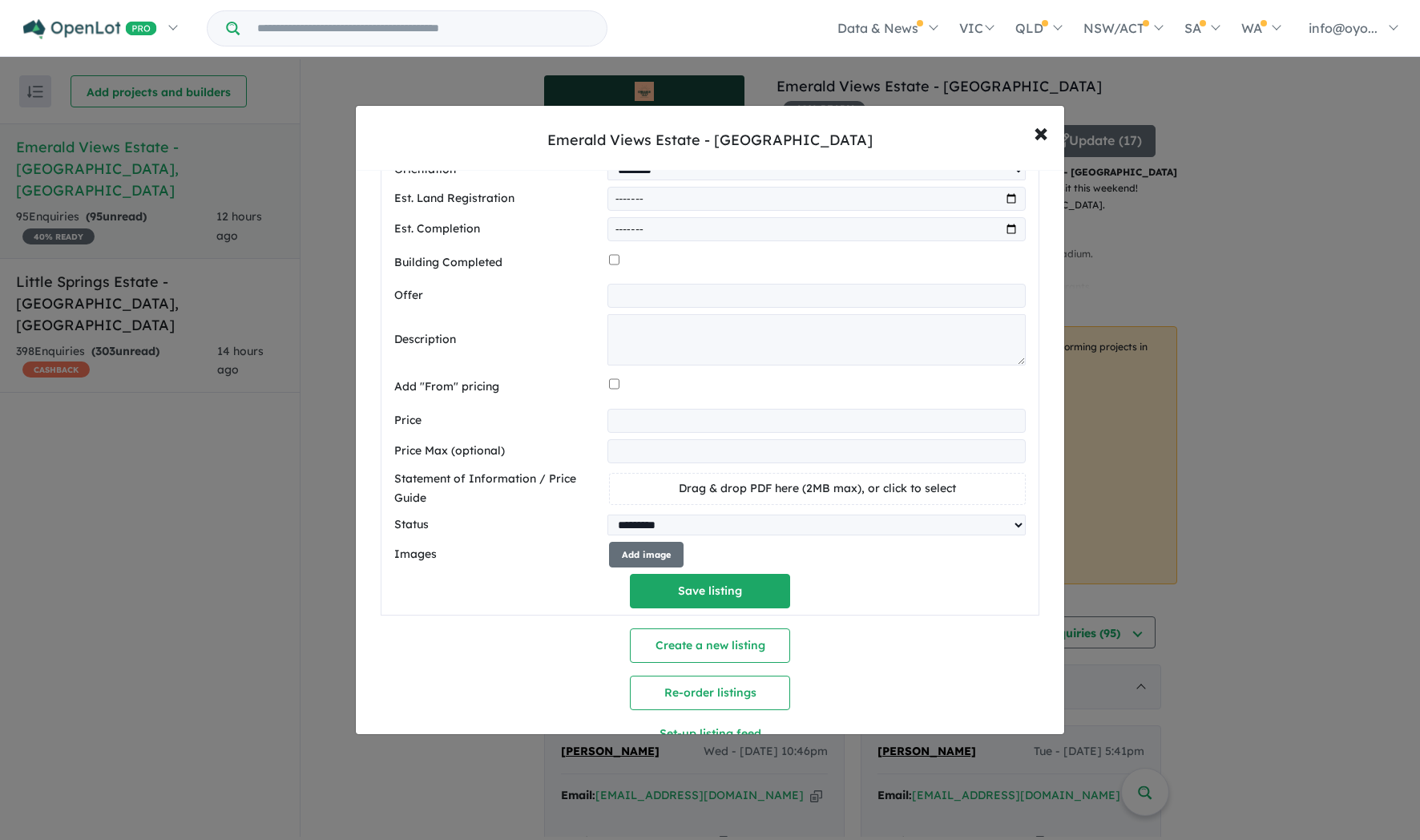
scroll to position [746, 0]
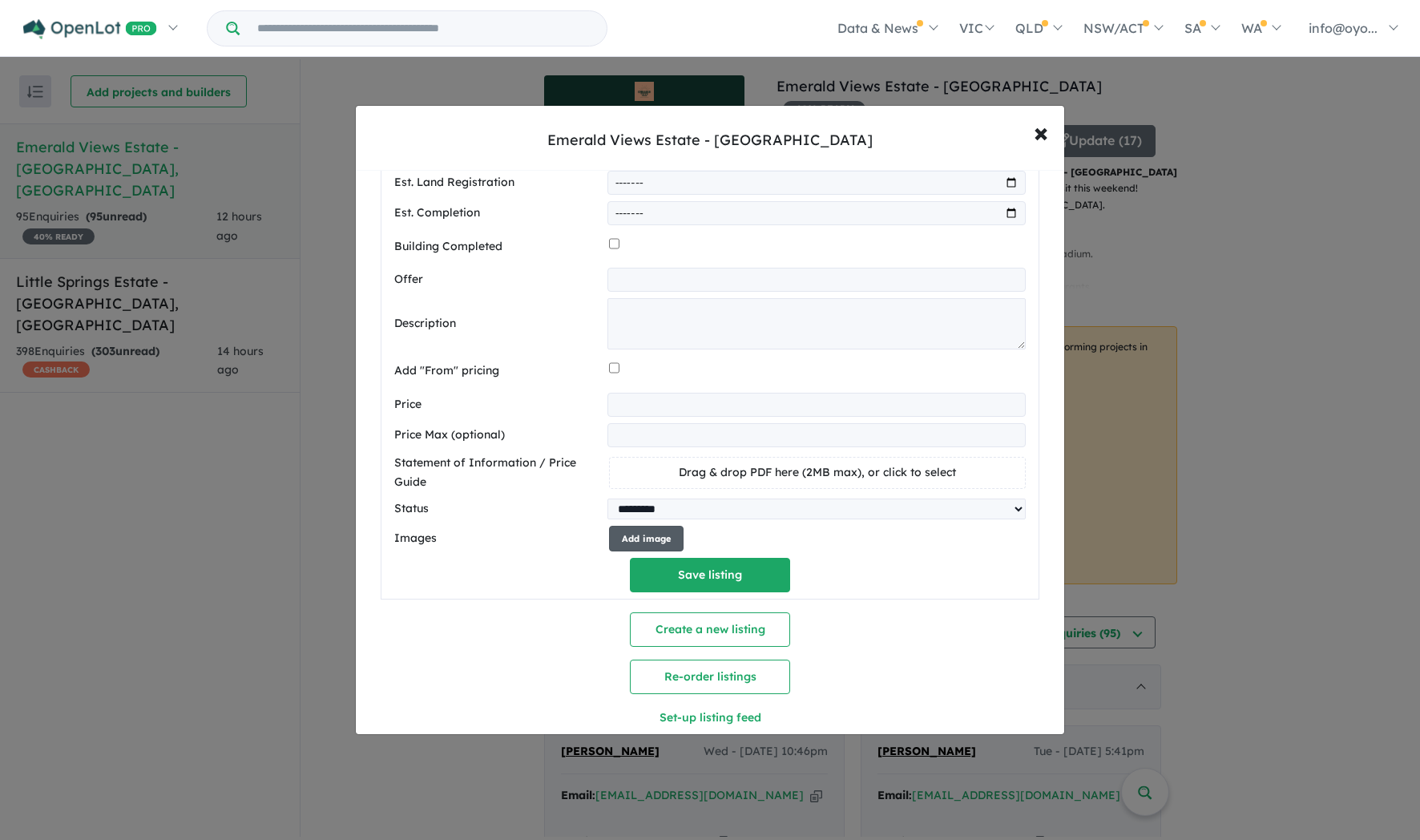
click at [667, 552] on button "Add image" at bounding box center [646, 539] width 75 height 27
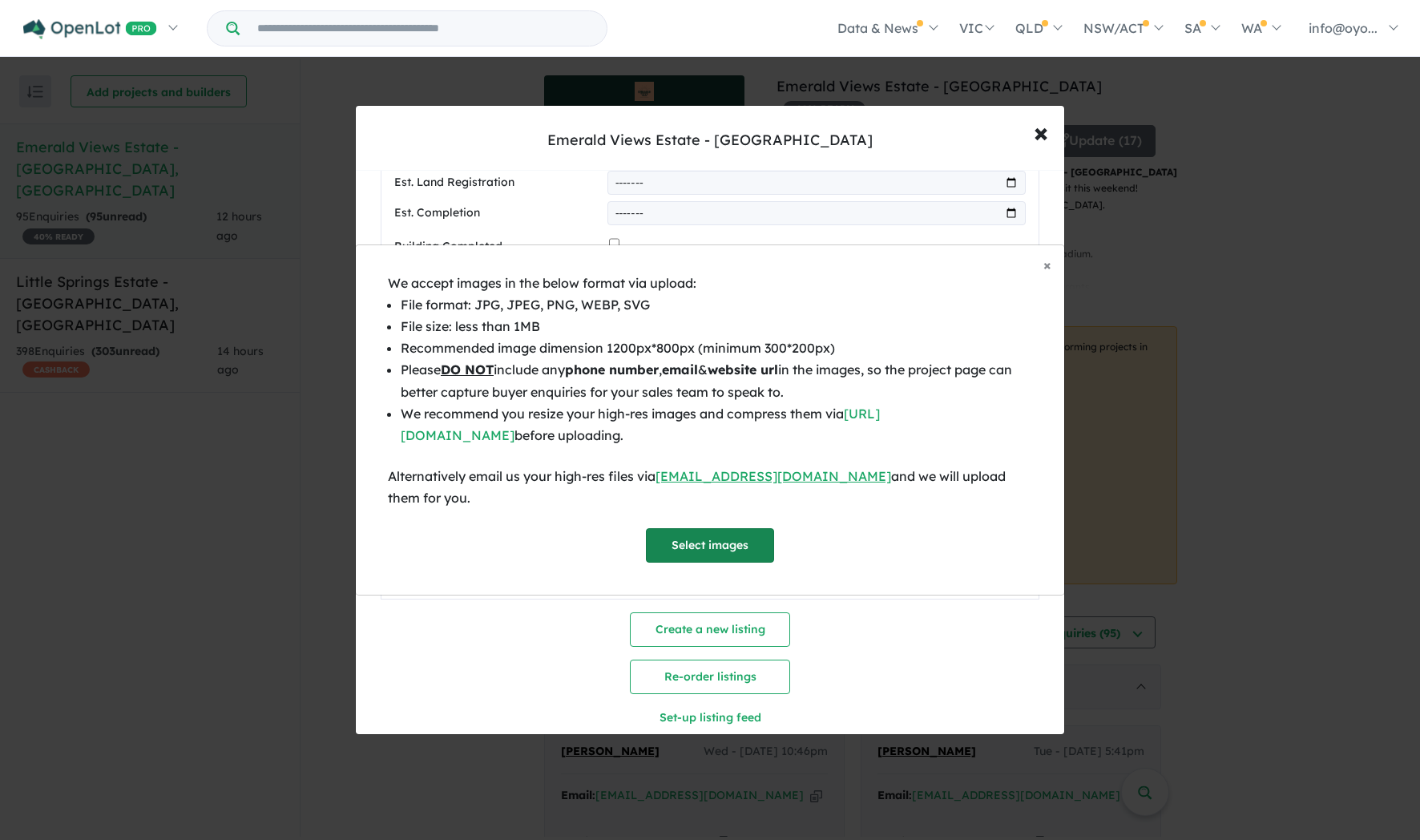
click at [681, 563] on button "Select images" at bounding box center [710, 545] width 128 height 34
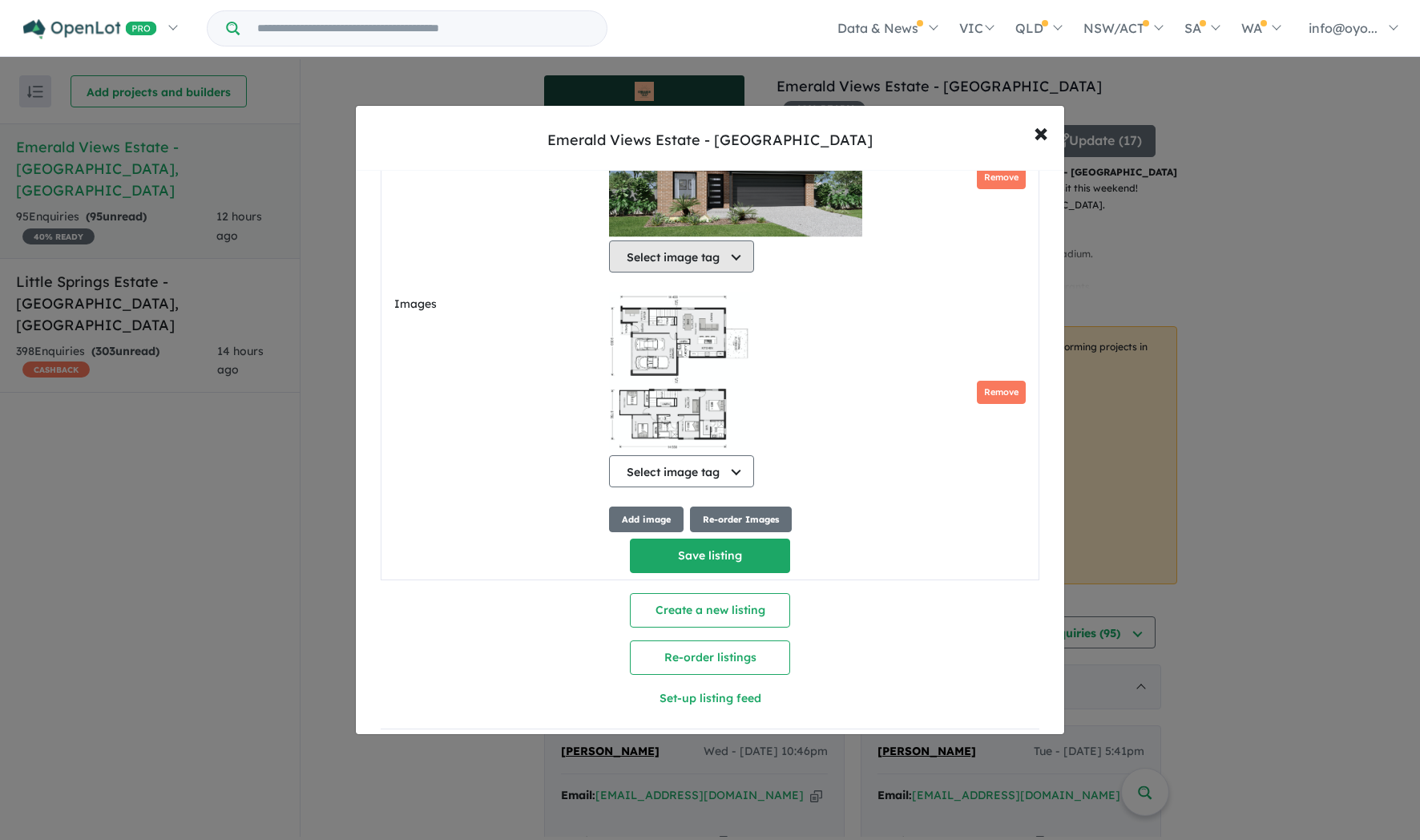
scroll to position [1144, 0]
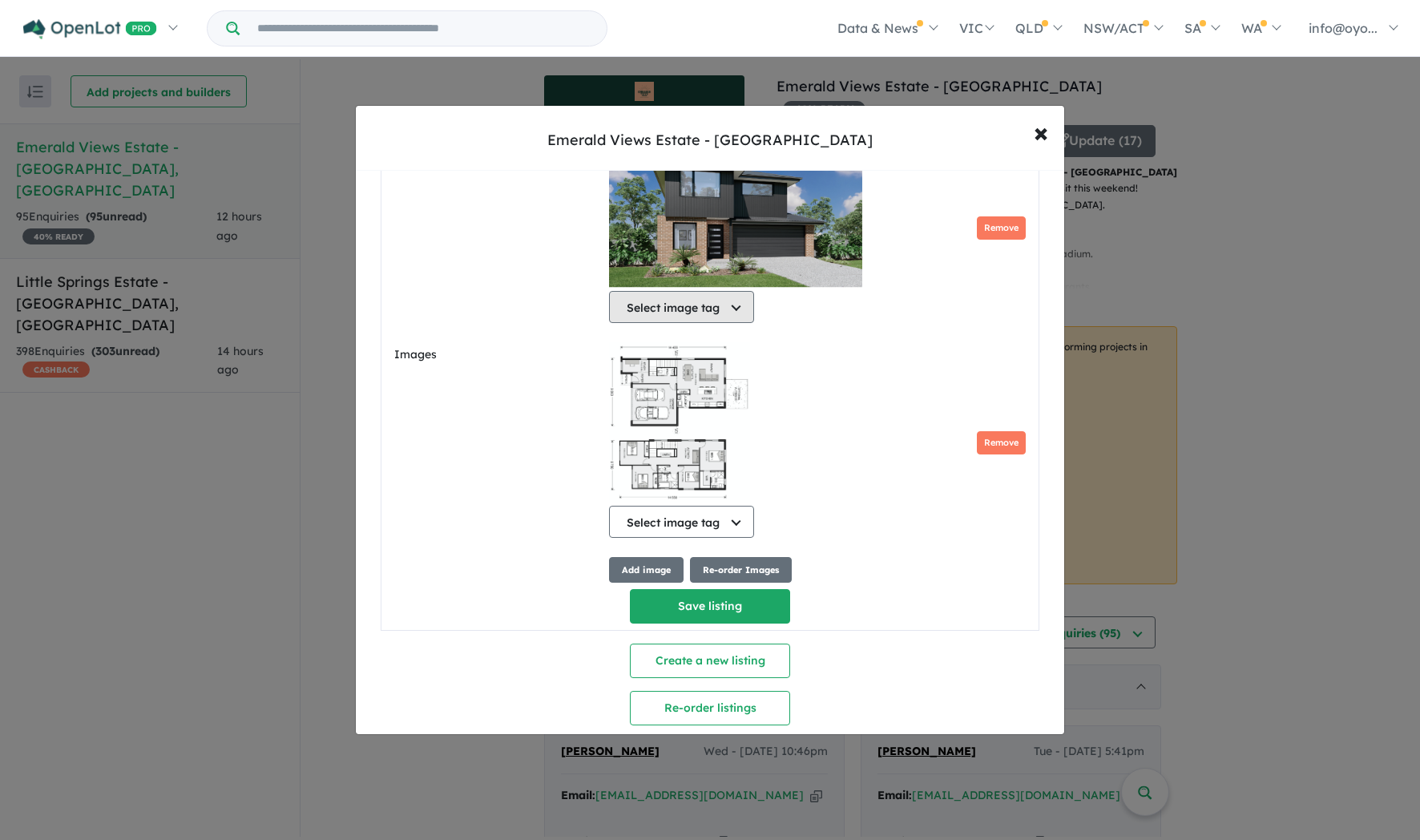
click at [702, 323] on button "Select image tag" at bounding box center [681, 307] width 145 height 32
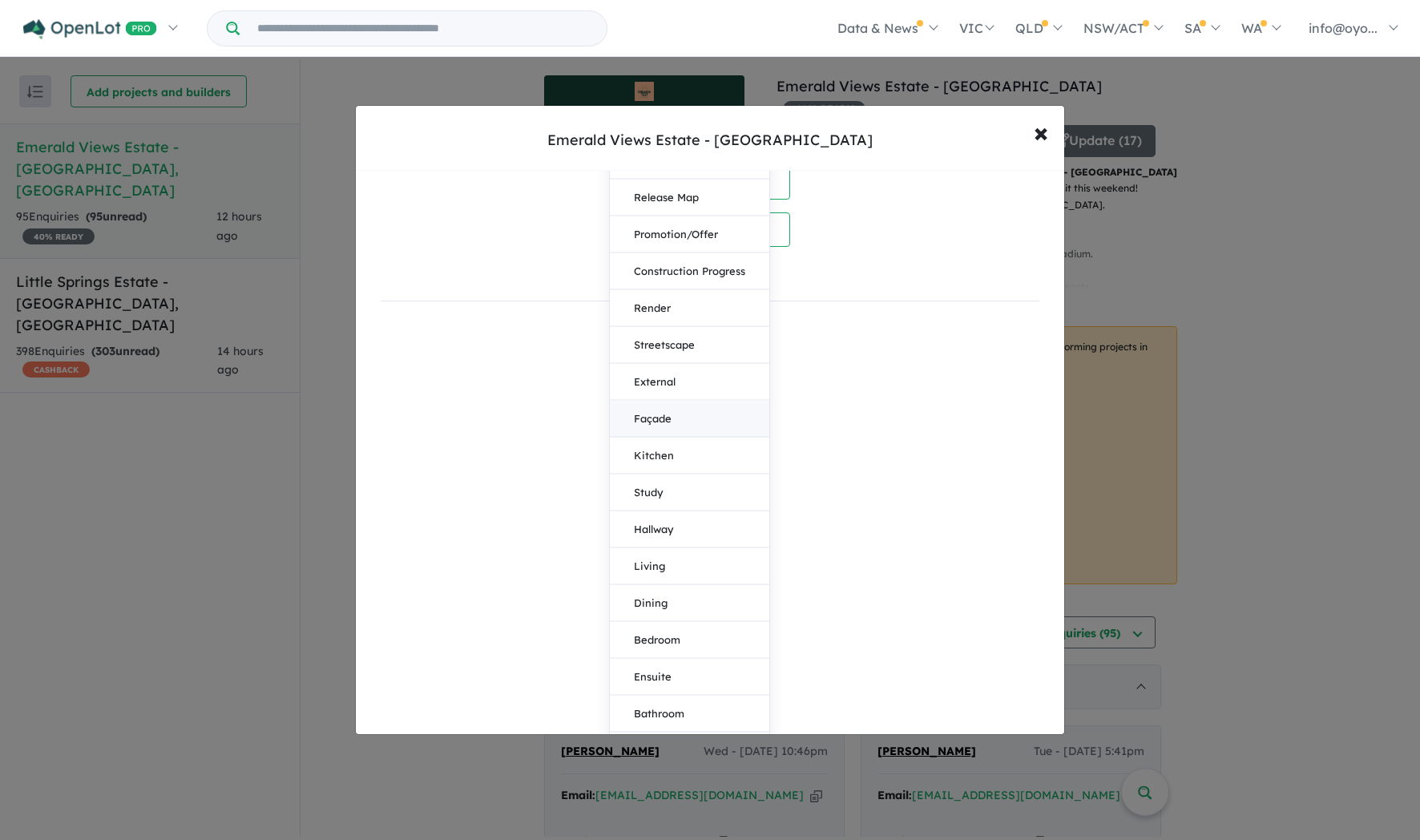
click at [681, 437] on button "Façade" at bounding box center [690, 418] width 159 height 37
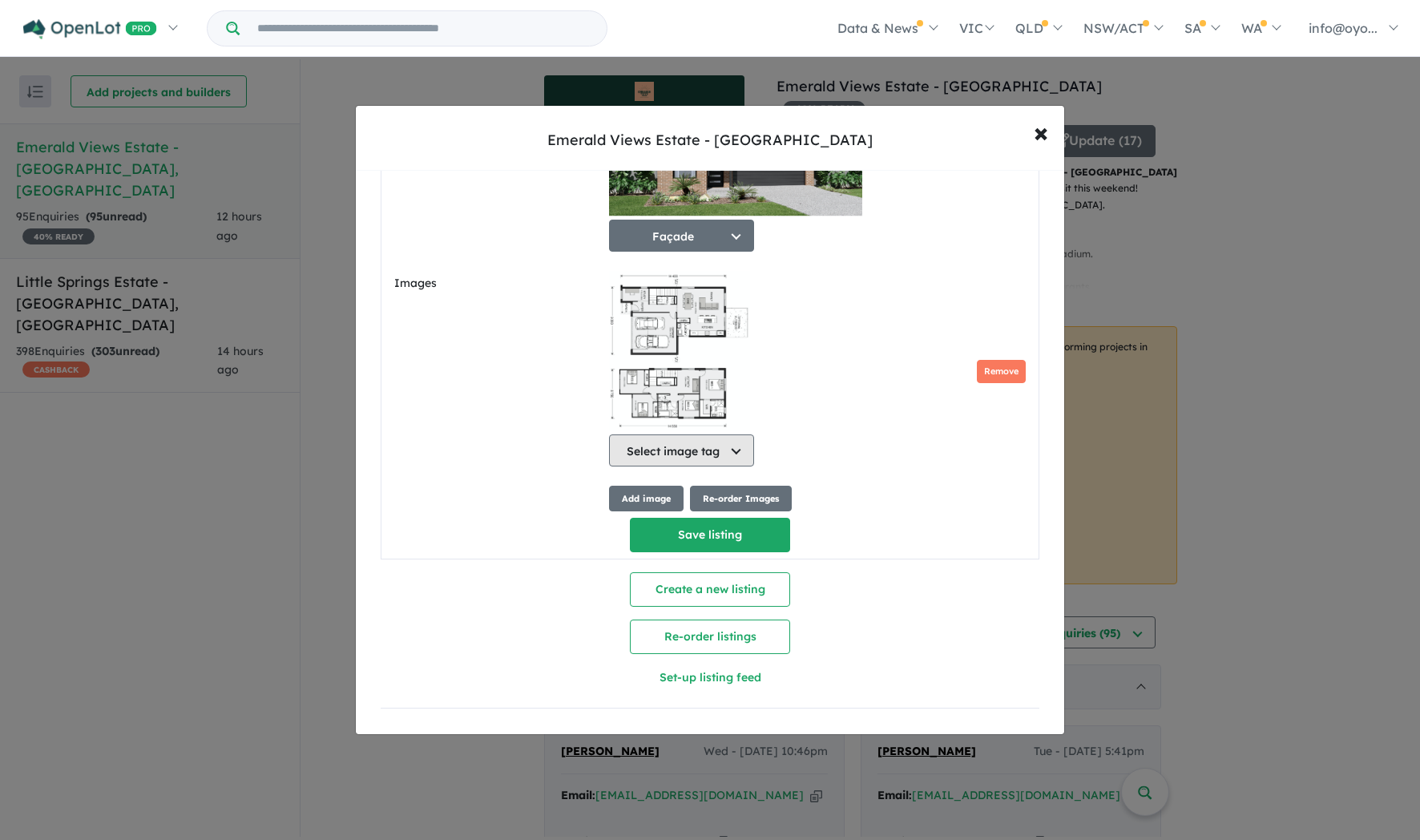
click at [681, 466] on button "Select image tag" at bounding box center [681, 450] width 145 height 32
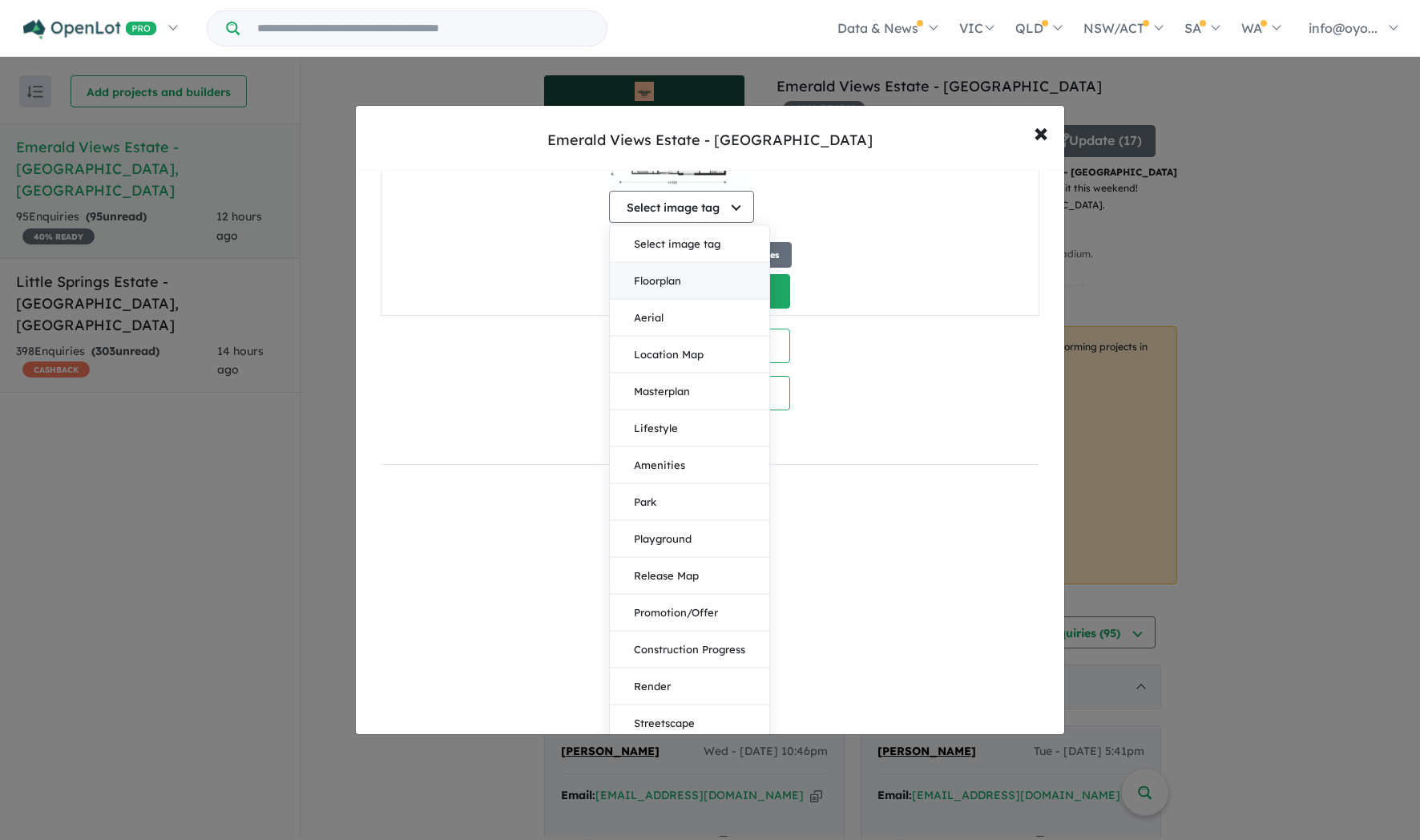
click at [663, 299] on button "Floorplan" at bounding box center [690, 281] width 159 height 37
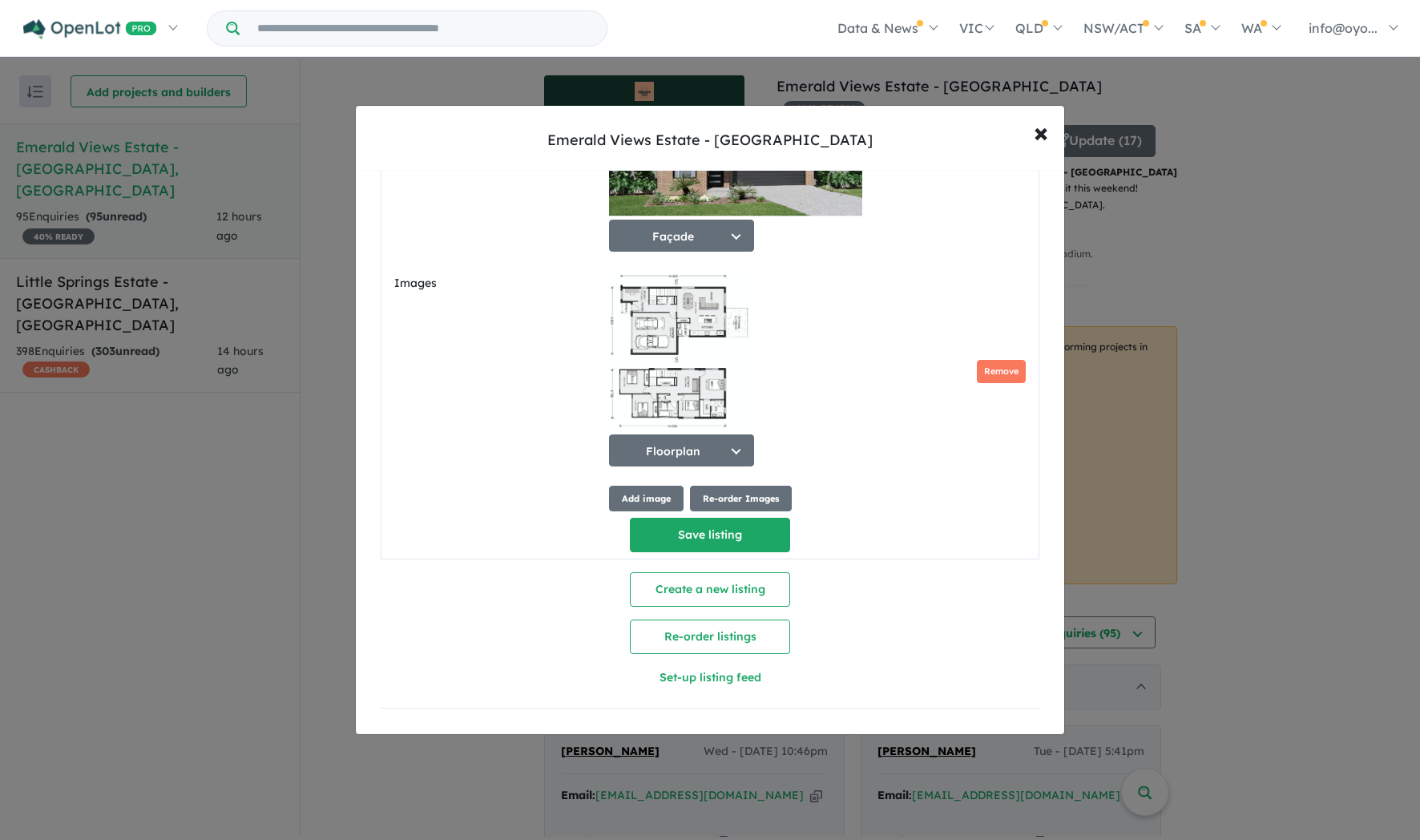
scroll to position [1211, 0]
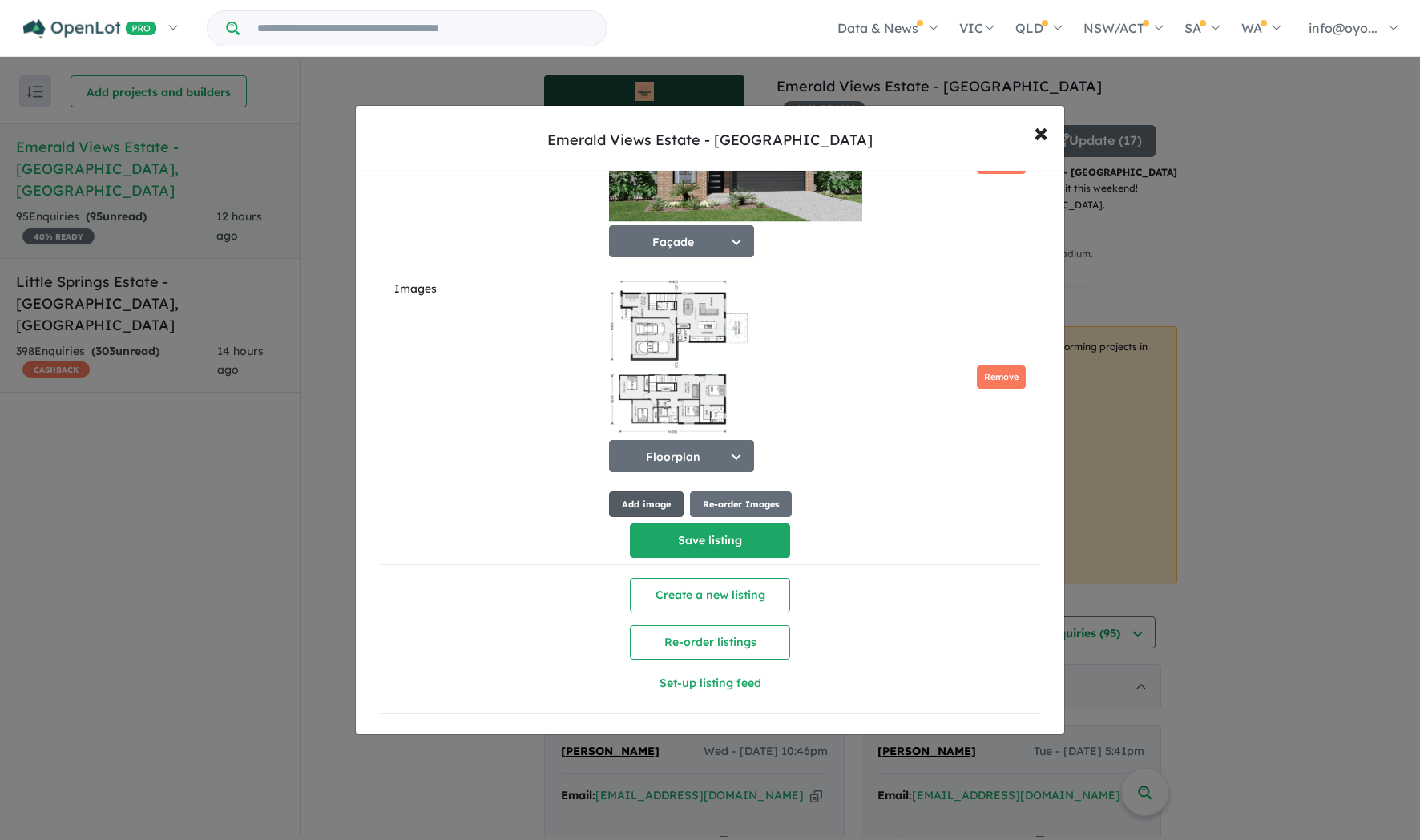
click at [665, 518] on button "Add image" at bounding box center [646, 505] width 75 height 27
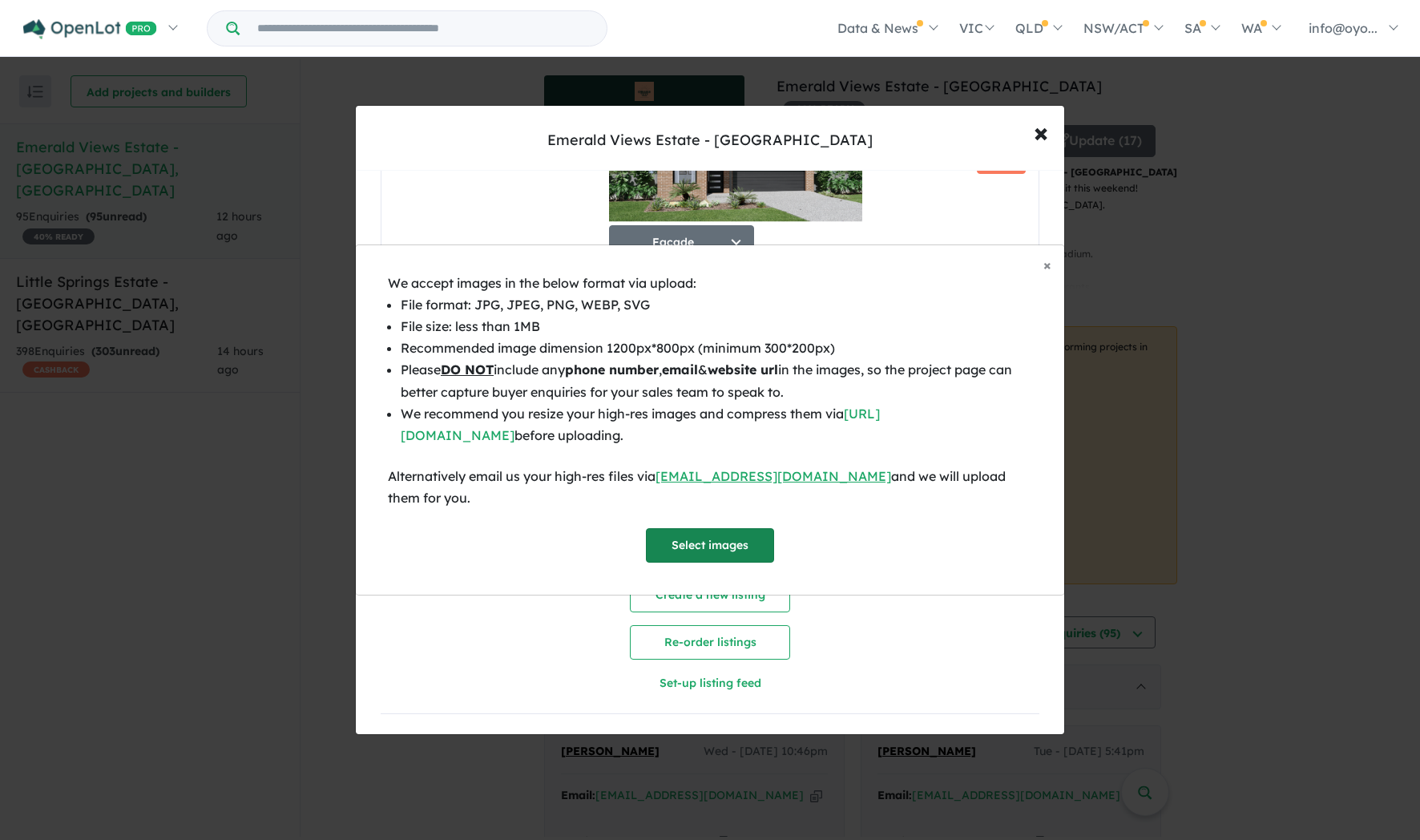
click at [676, 563] on button "Select images" at bounding box center [710, 545] width 128 height 34
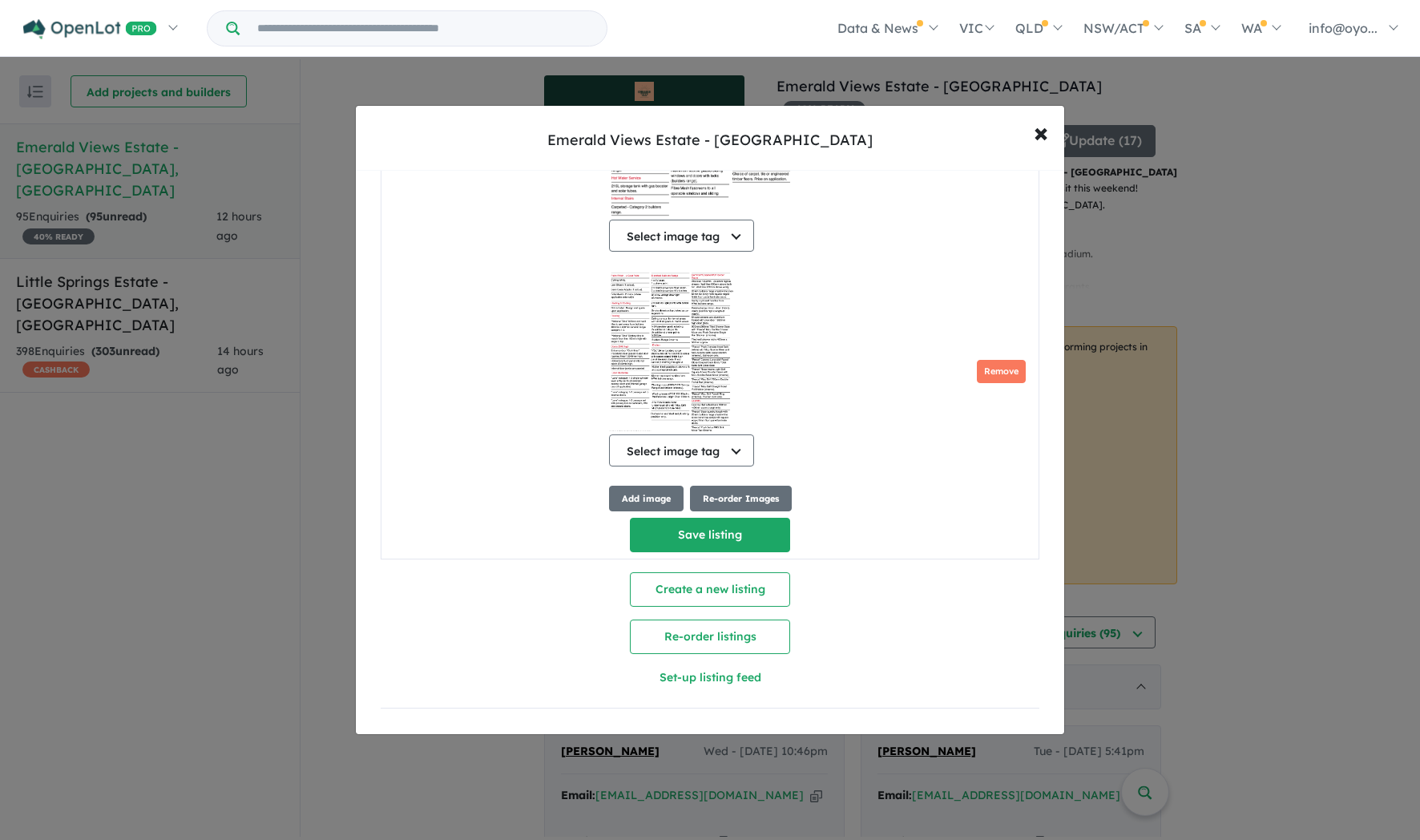
scroll to position [1650, 0]
click at [713, 251] on button "Select image tag" at bounding box center [681, 236] width 145 height 32
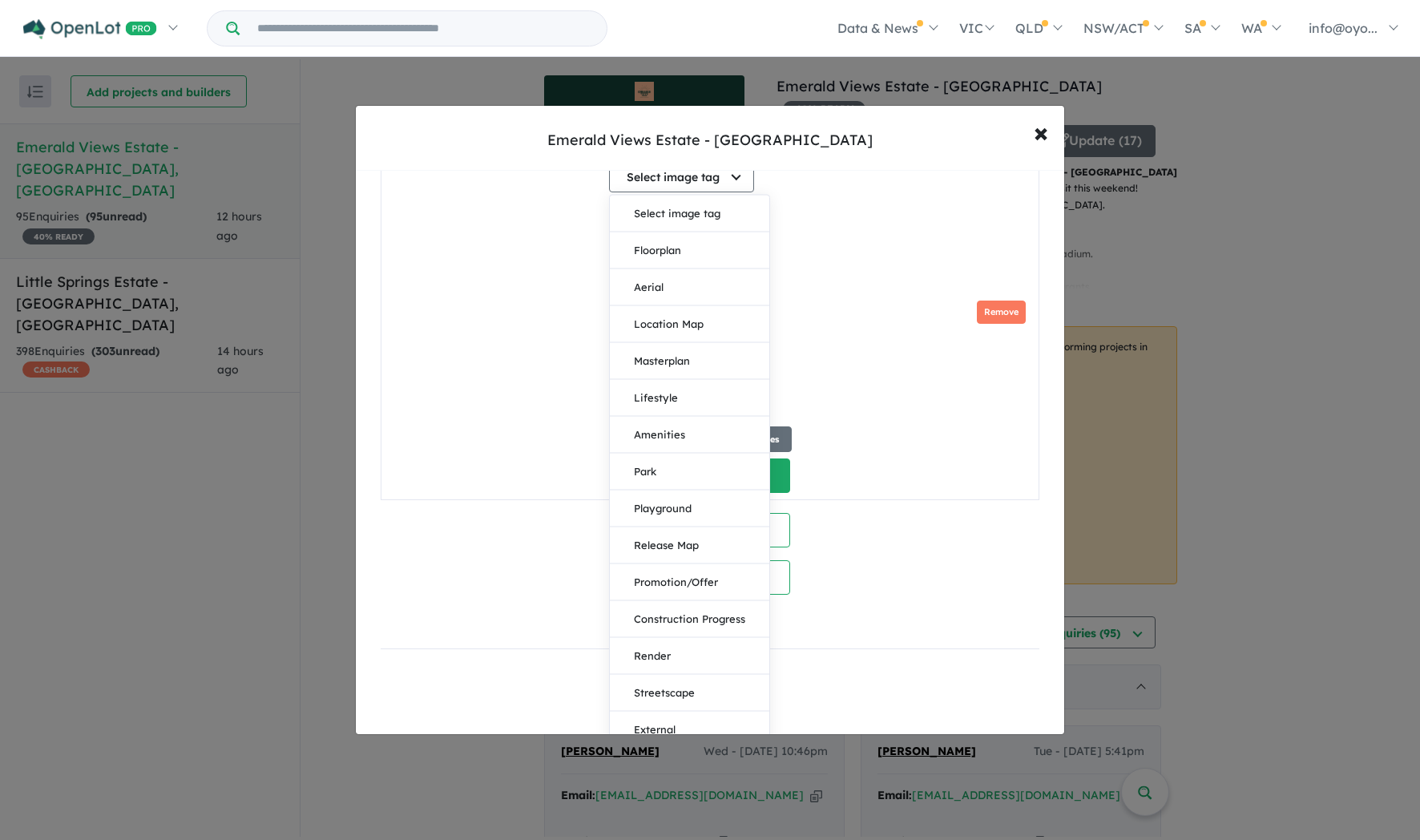
scroll to position [1818, 0]
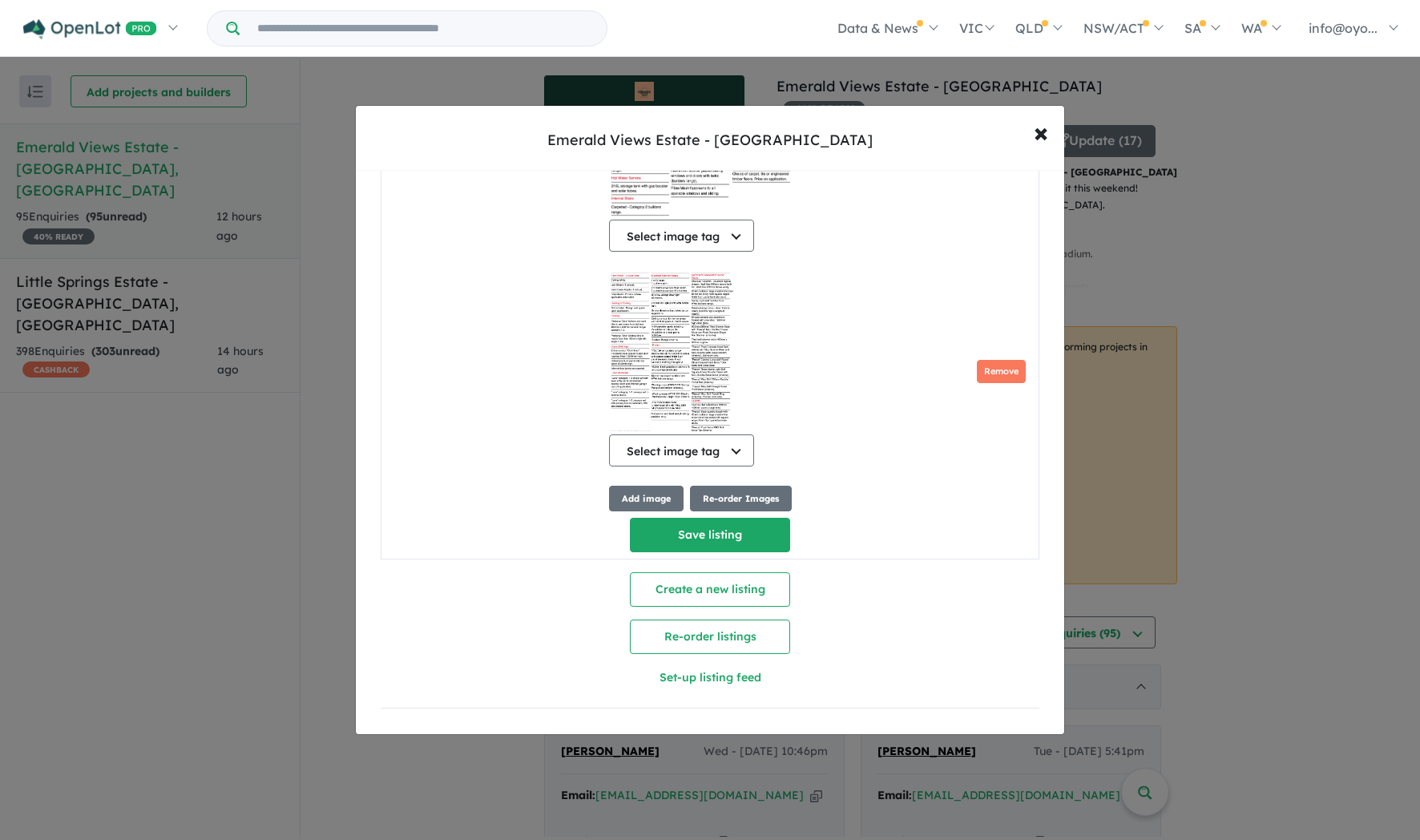
scroll to position [1853, 0]
click at [759, 518] on button "Save listing" at bounding box center [710, 535] width 160 height 34
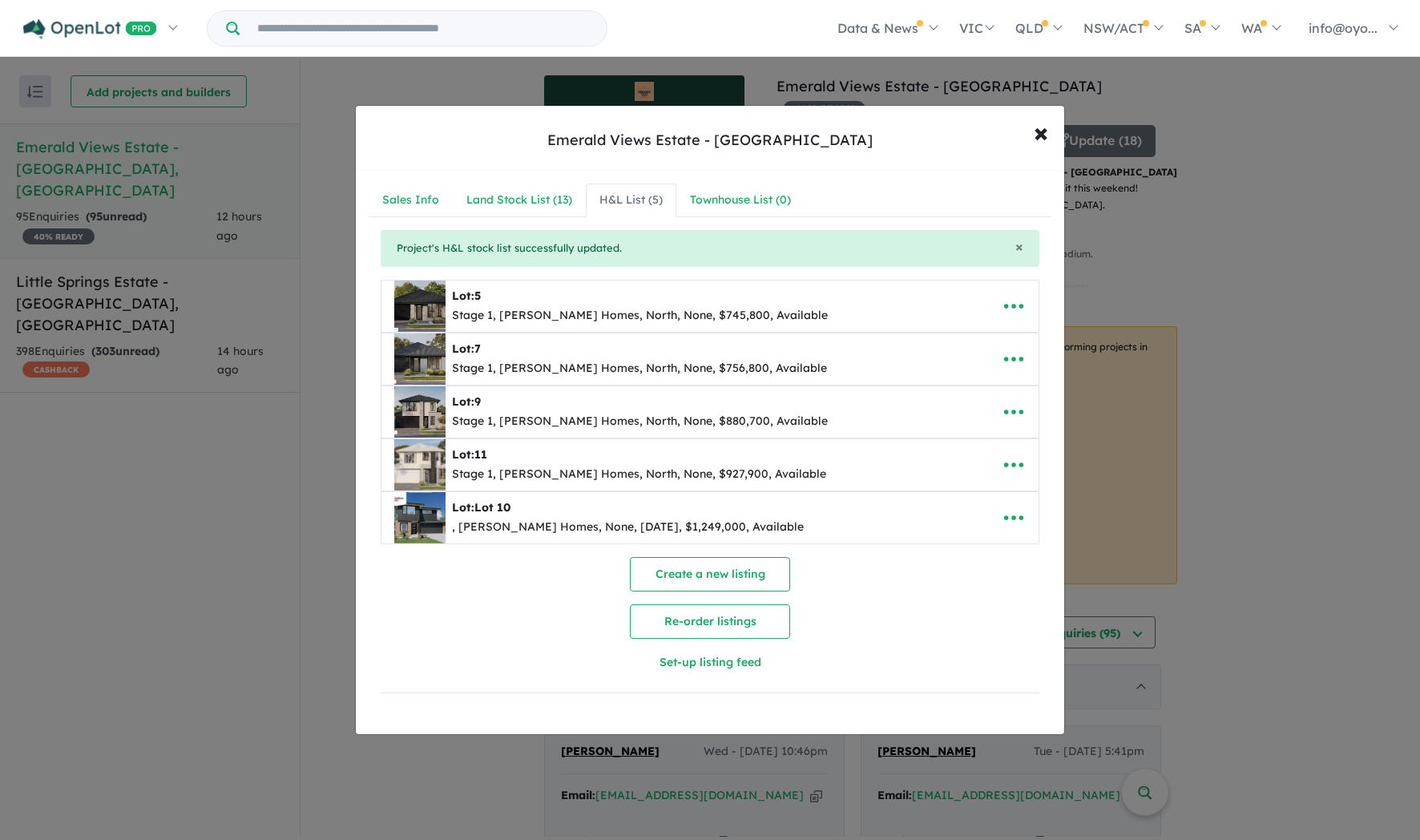
scroll to position [54, 0]
click at [680, 557] on button "Create a new listing" at bounding box center [710, 574] width 160 height 34
